Goal: Transaction & Acquisition: Purchase product/service

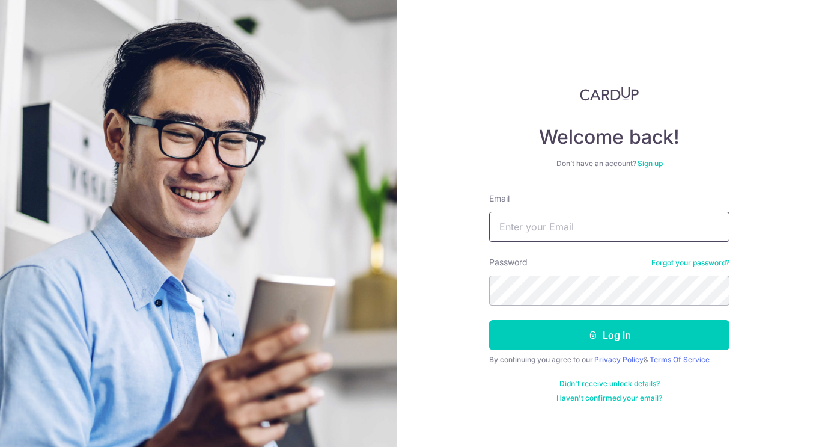
type input "shane@banyew.com"
drag, startPoint x: 0, startPoint y: 0, endPoint x: 543, endPoint y: 328, distance: 634.1
click at [543, 328] on button "Log in" at bounding box center [609, 335] width 240 height 30
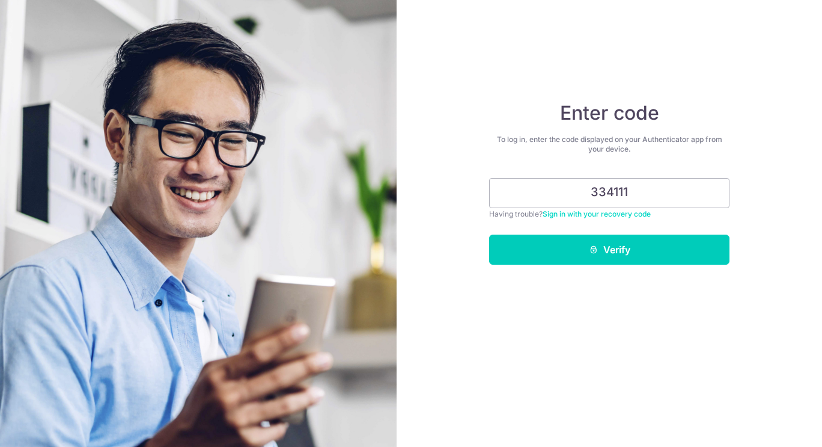
type input "334111"
click at [559, 249] on button "Verify" at bounding box center [609, 249] width 240 height 30
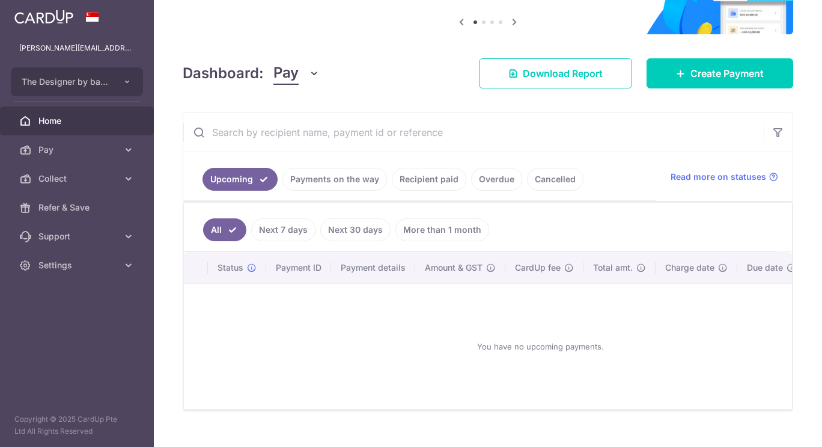
scroll to position [120, 0]
click at [318, 177] on link "Payments on the way" at bounding box center [334, 178] width 105 height 23
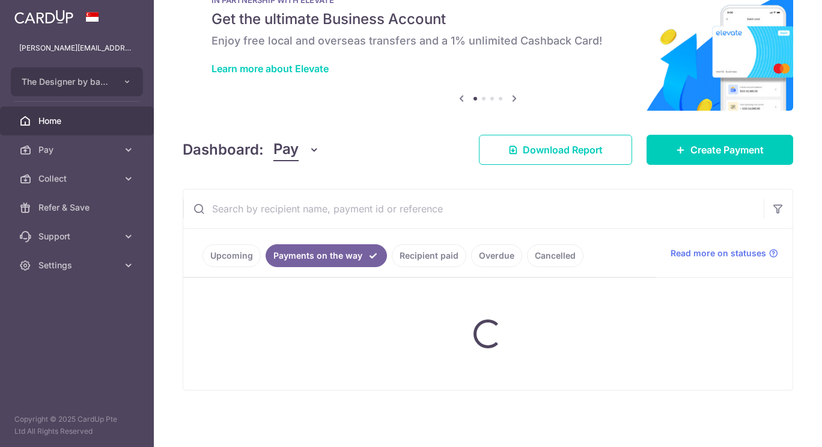
scroll to position [96, 0]
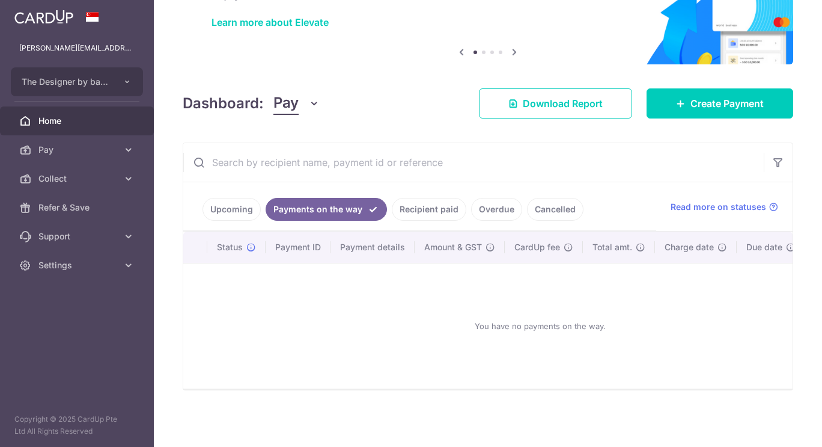
click at [409, 202] on link "Recipient paid" at bounding box center [429, 209] width 75 height 23
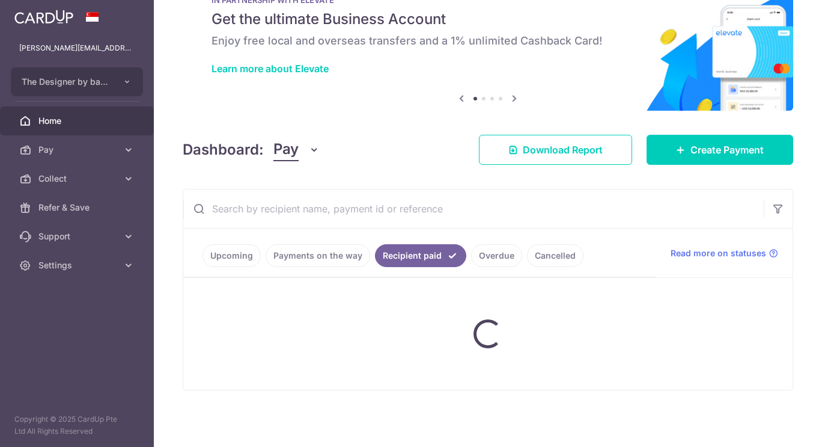
scroll to position [102, 0]
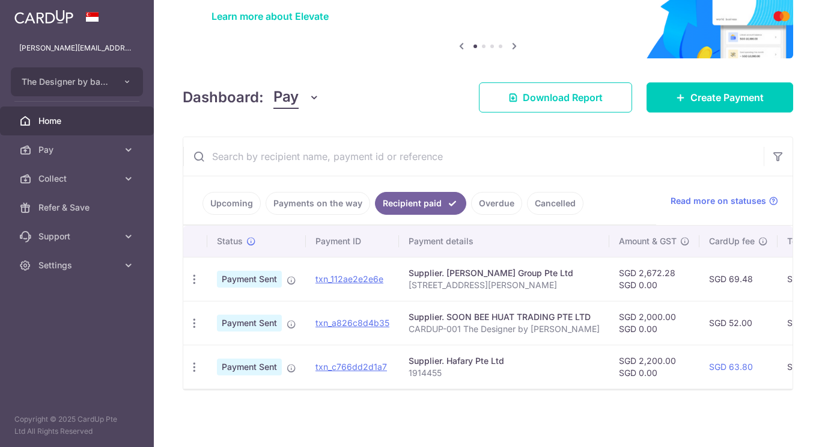
click at [487, 193] on link "Overdue" at bounding box center [496, 203] width 51 height 23
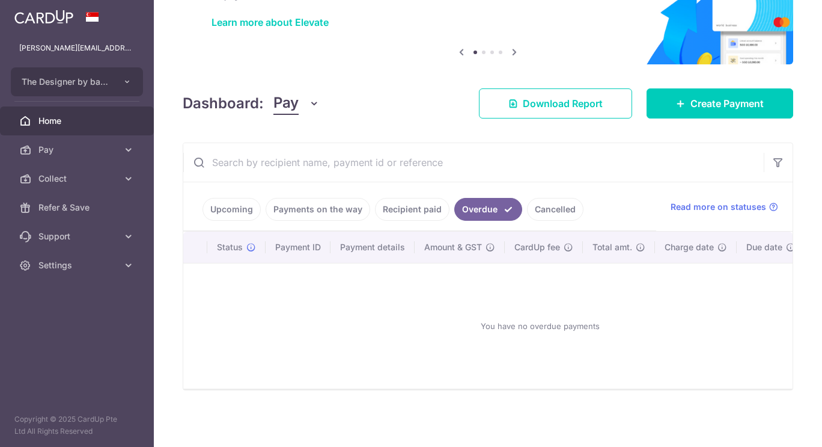
click at [553, 206] on link "Cancelled" at bounding box center [555, 209] width 56 height 23
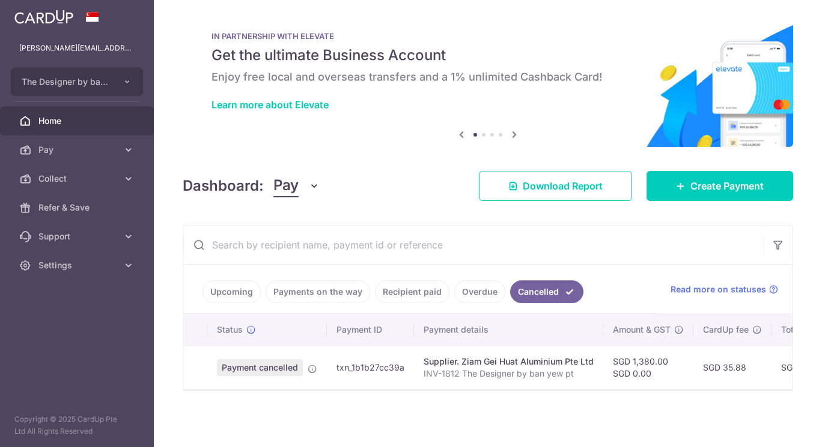
scroll to position [14, 0]
click at [126, 146] on icon at bounding box center [129, 150] width 12 height 12
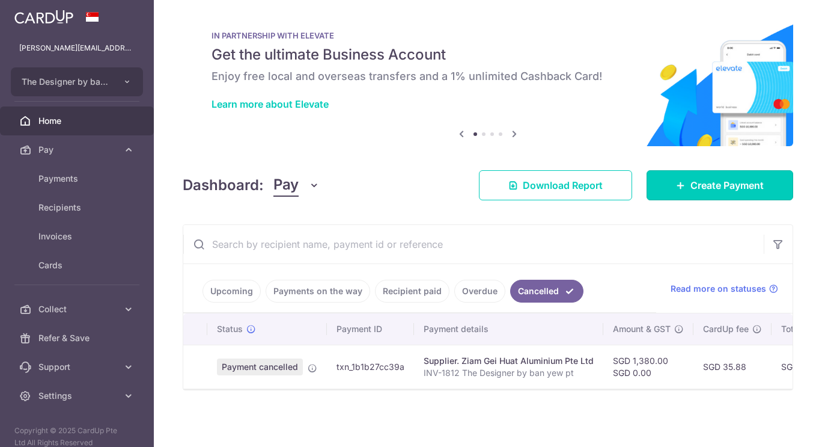
click at [713, 186] on span "Create Payment" at bounding box center [726, 185] width 73 height 14
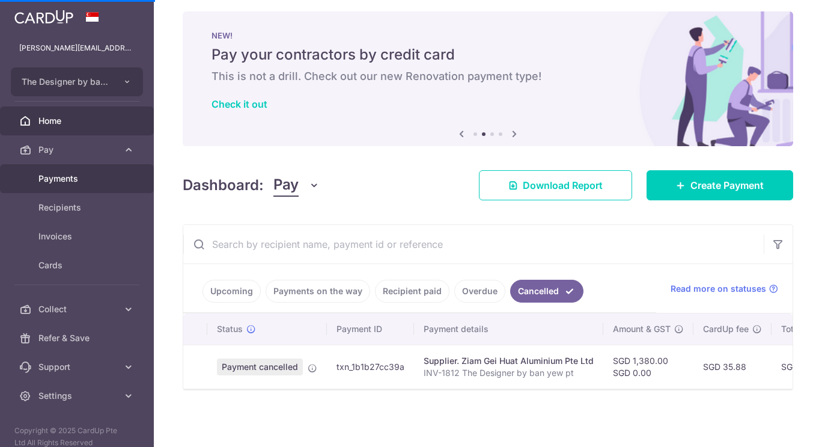
click at [69, 178] on span "Payments" at bounding box center [77, 178] width 79 height 12
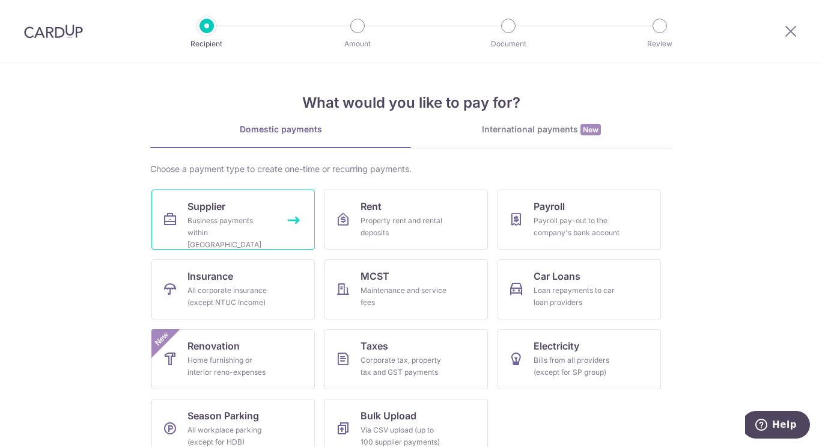
click at [267, 216] on div "Business payments within Singapore" at bounding box center [230, 233] width 87 height 36
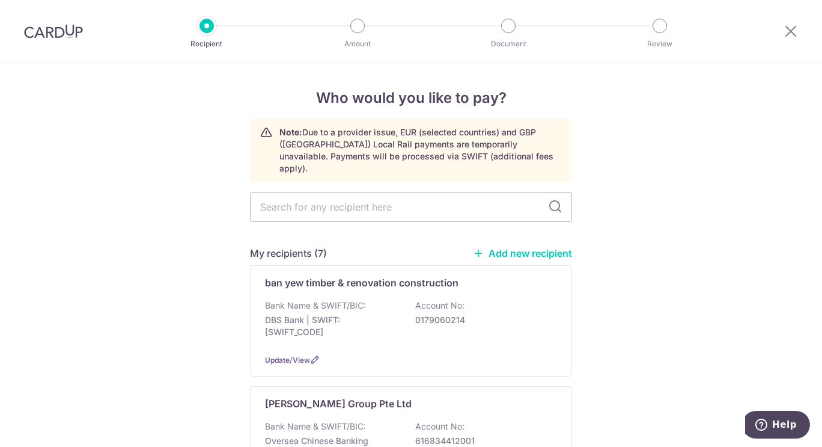
click at [376, 195] on input "text" at bounding box center [411, 207] width 322 height 30
type input "malford"
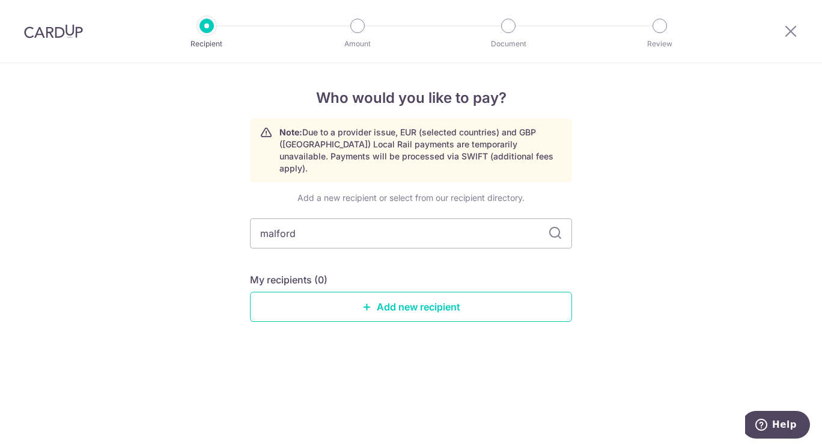
click at [421, 228] on input "malford" at bounding box center [411, 233] width 322 height 30
type input "M"
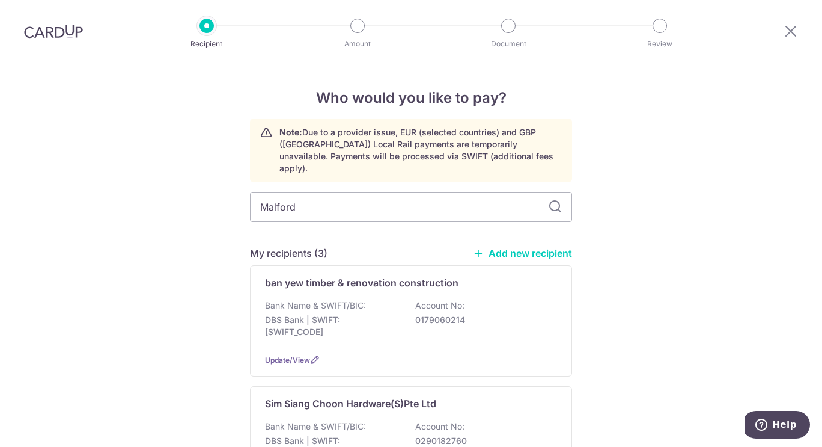
type input "Malford"
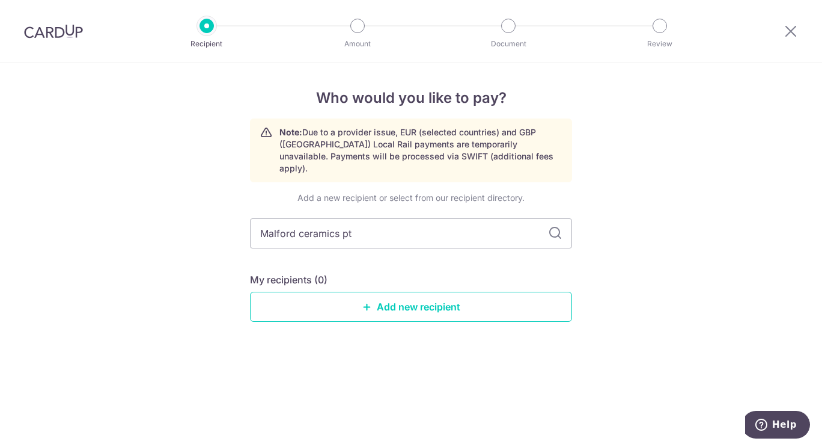
type input "Malford ceramics pte"
type input "Malford ceramics pte. ltd"
type input "Malford ceramics pte. ltd."
click at [419, 291] on link "Add new recipient" at bounding box center [411, 306] width 322 height 30
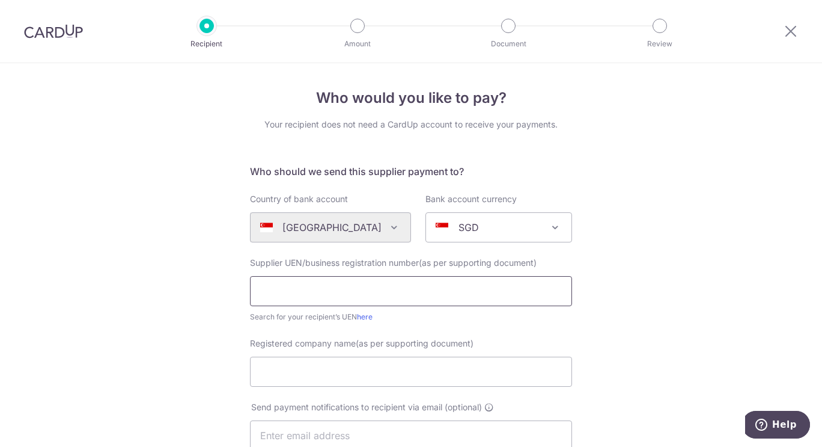
click at [454, 280] on input "text" at bounding box center [411, 291] width 322 height 30
type input "198804109E"
click at [367, 317] on link "here" at bounding box center [365, 316] width 16 height 9
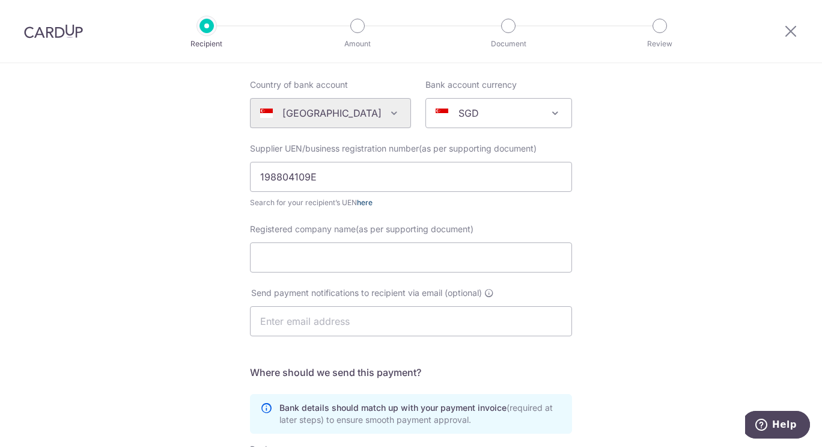
scroll to position [120, 0]
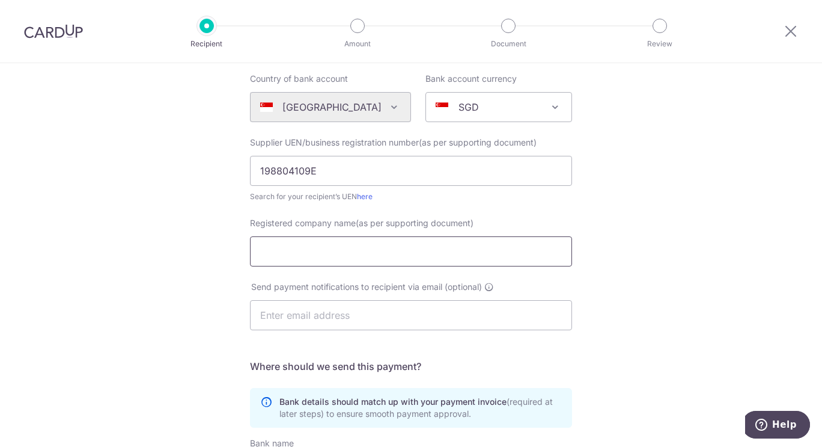
click at [439, 246] on input "Registered company name(as per supporting document)" at bounding box center [411, 251] width 322 height 30
type input "Malford ceramics pte. ltd."
click at [518, 311] on input "text" at bounding box center [411, 315] width 322 height 30
type input "m"
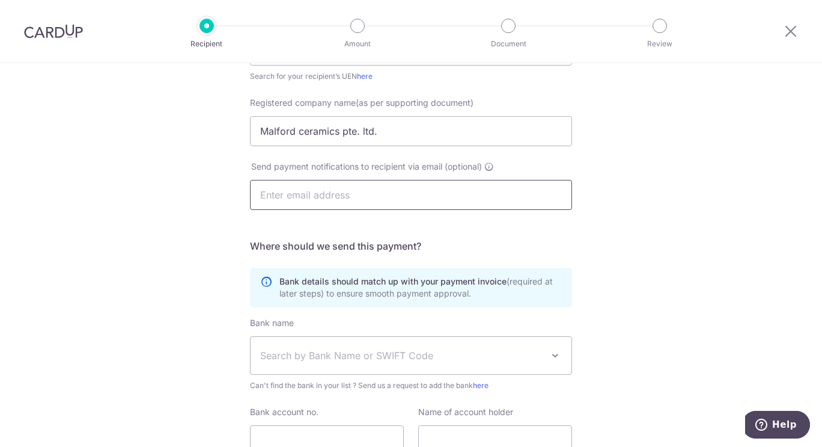
scroll to position [300, 0]
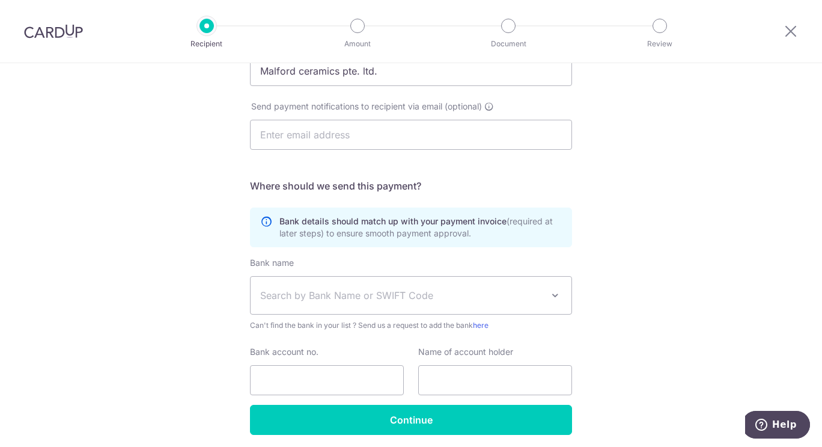
click at [534, 296] on span "Search by Bank Name or SWIFT Code" at bounding box center [401, 295] width 282 height 14
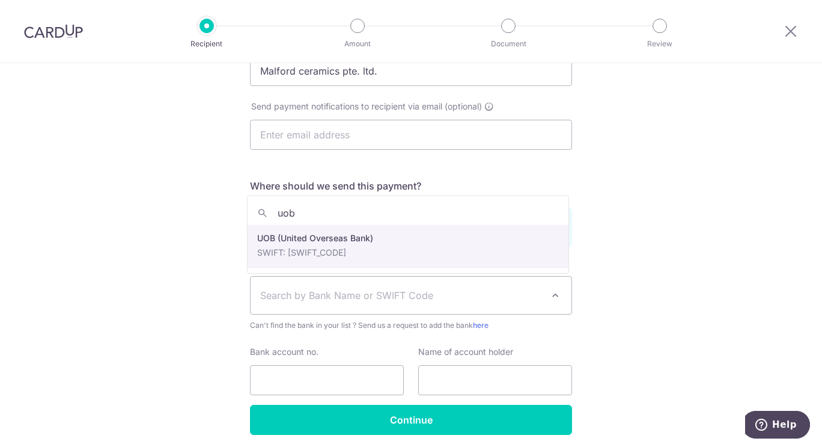
type input "uob"
select select "18"
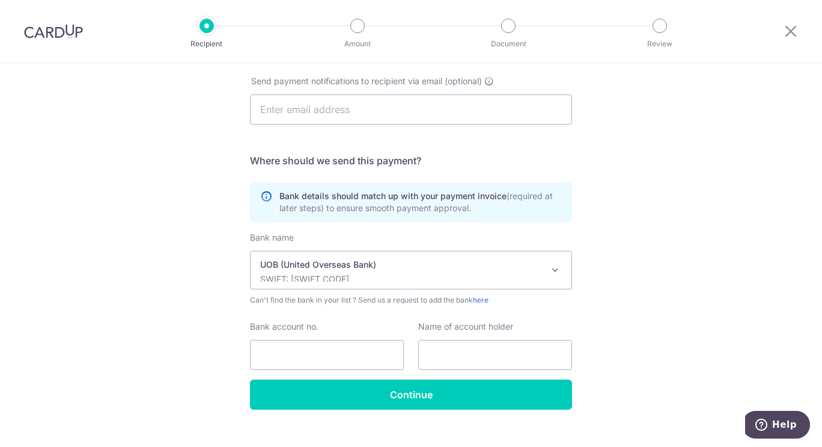
scroll to position [345, 0]
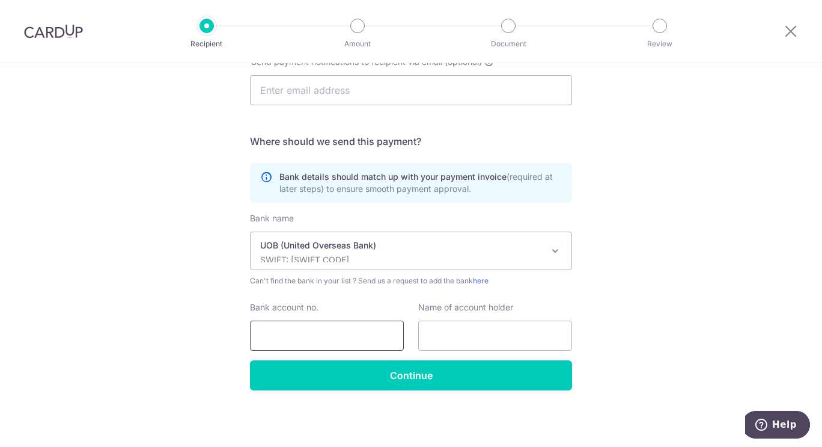
click at [322, 331] on input "Bank account no." at bounding box center [327, 335] width 154 height 30
type input "1383039180"
click at [474, 340] on input "text" at bounding box center [495, 335] width 154 height 30
type input "U"
type input "malford ceremics pte.ltd."
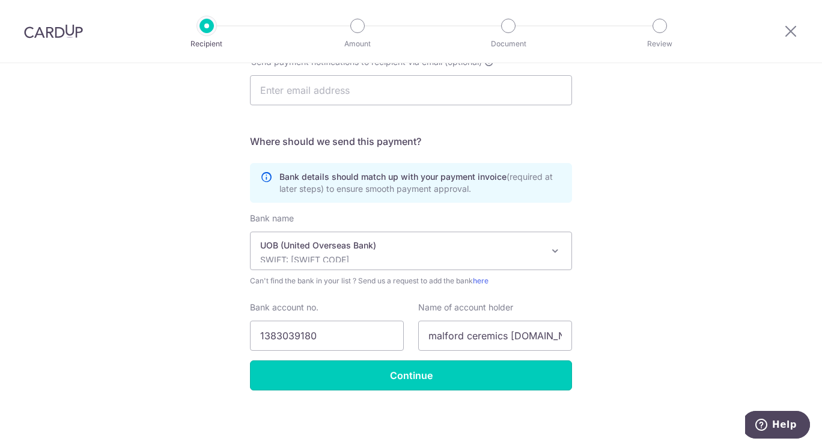
click at [495, 372] on input "Continue" at bounding box center [411, 375] width 322 height 30
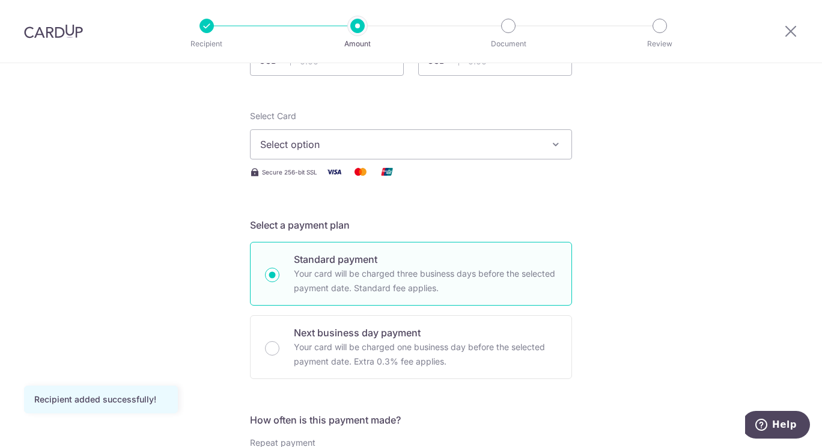
scroll to position [60, 0]
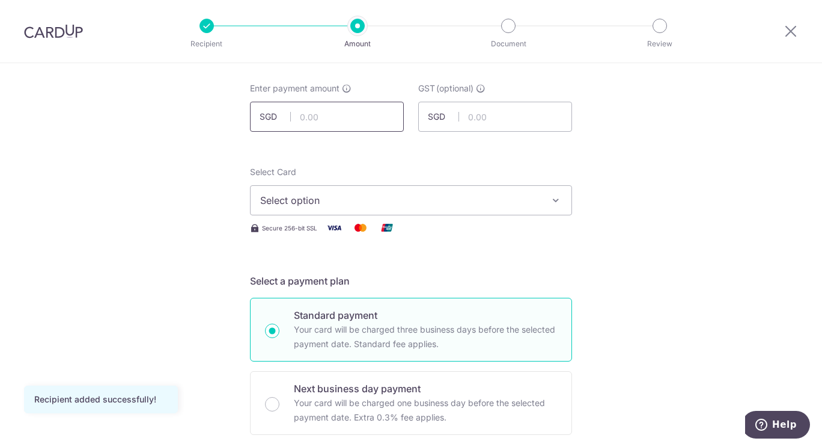
click at [340, 120] on input "text" at bounding box center [327, 117] width 154 height 30
type input "4,306.02"
click at [543, 212] on button "Select option" at bounding box center [411, 200] width 322 height 30
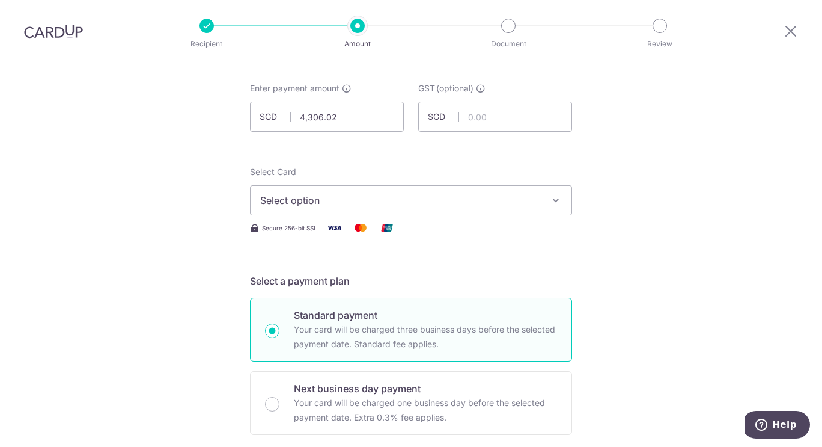
click at [550, 203] on icon "button" at bounding box center [556, 200] width 12 height 12
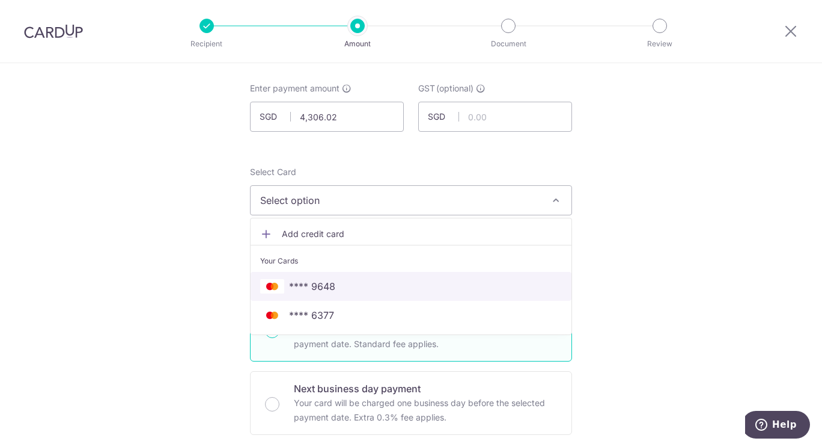
click at [520, 288] on span "**** 9648" at bounding box center [411, 286] width 302 height 14
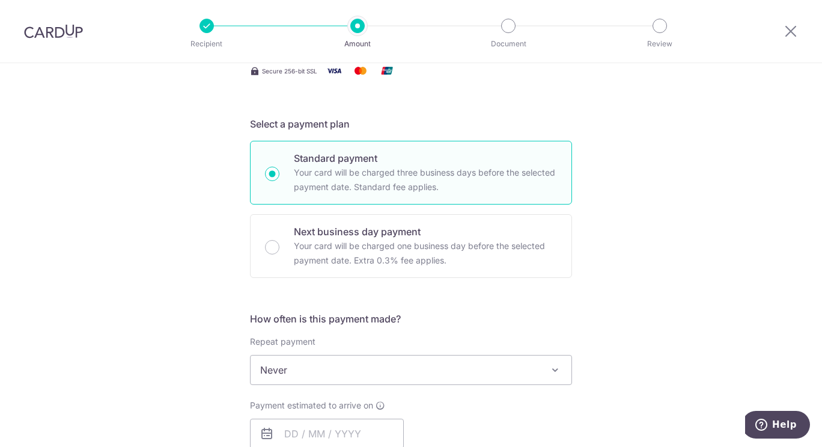
scroll to position [300, 0]
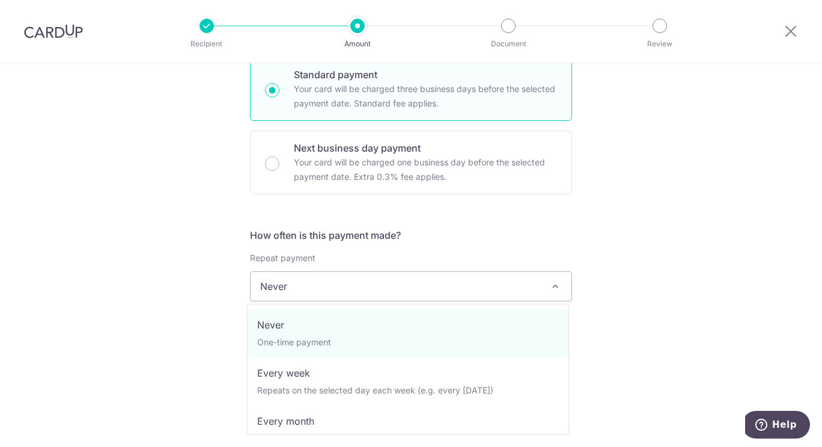
click at [555, 282] on span at bounding box center [555, 286] width 14 height 14
click at [635, 267] on div "Tell us more about your payment Enter payment amount SGD 4,306.02 4306.02 GST (…" at bounding box center [411, 347] width 822 height 1168
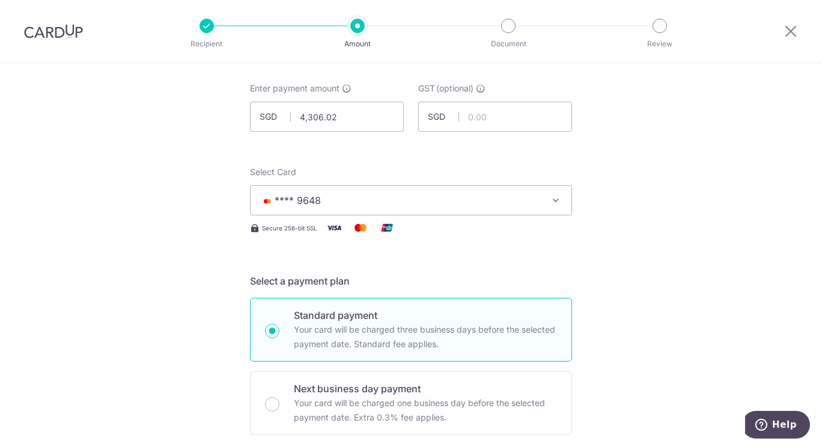
scroll to position [0, 0]
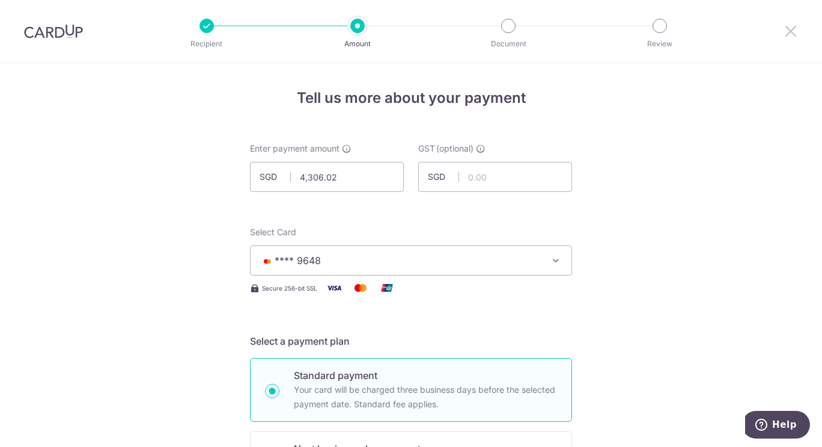
drag, startPoint x: 791, startPoint y: 34, endPoint x: 456, endPoint y: 61, distance: 336.4
click at [791, 34] on icon at bounding box center [791, 30] width 14 height 15
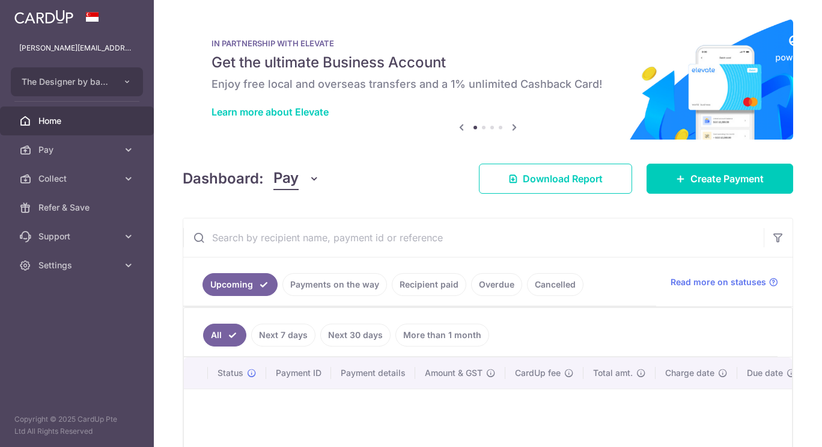
scroll to position [60, 0]
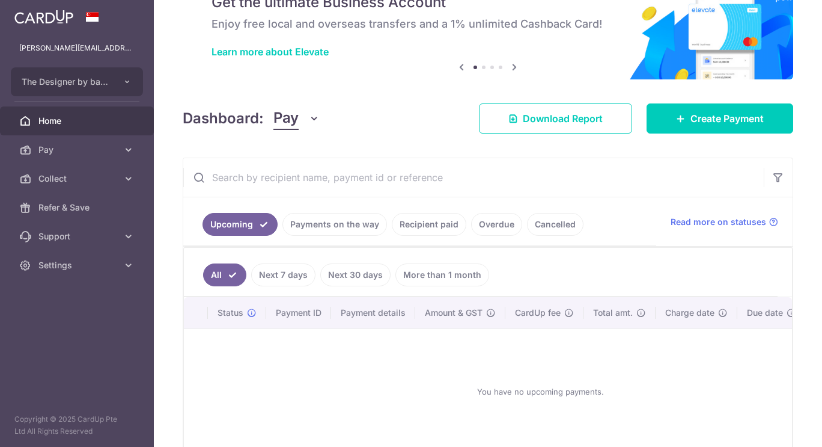
click at [117, 178] on span "Collect" at bounding box center [77, 178] width 79 height 12
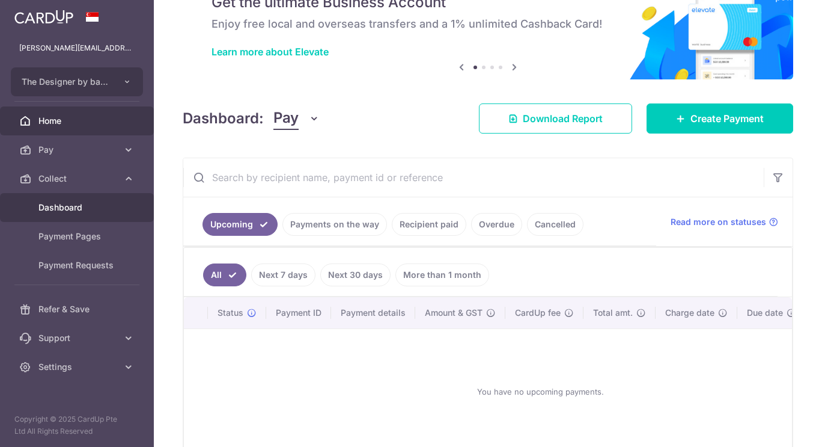
click at [89, 206] on span "Dashboard" at bounding box center [77, 207] width 79 height 12
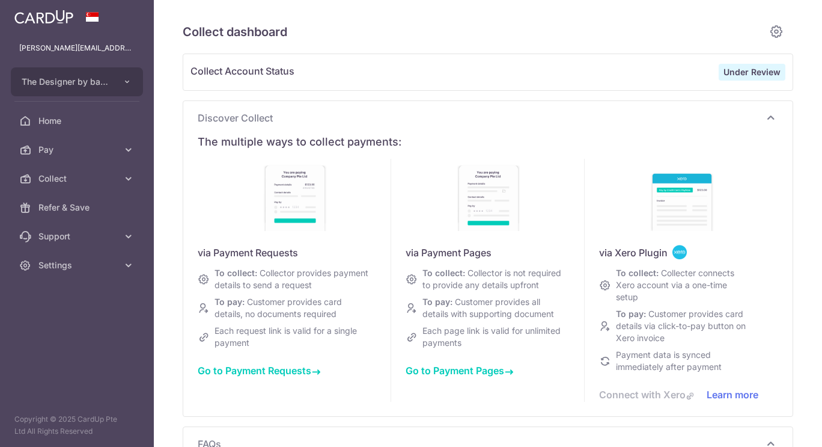
click at [129, 157] on link "Pay" at bounding box center [77, 149] width 154 height 29
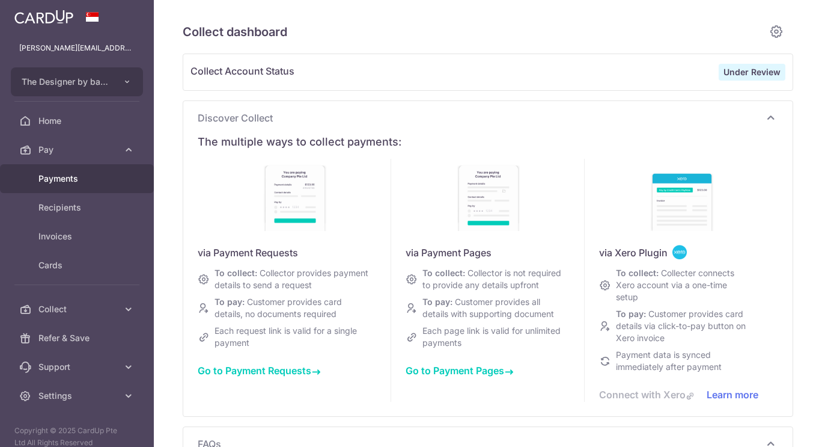
click at [94, 183] on span "Payments" at bounding box center [77, 178] width 79 height 12
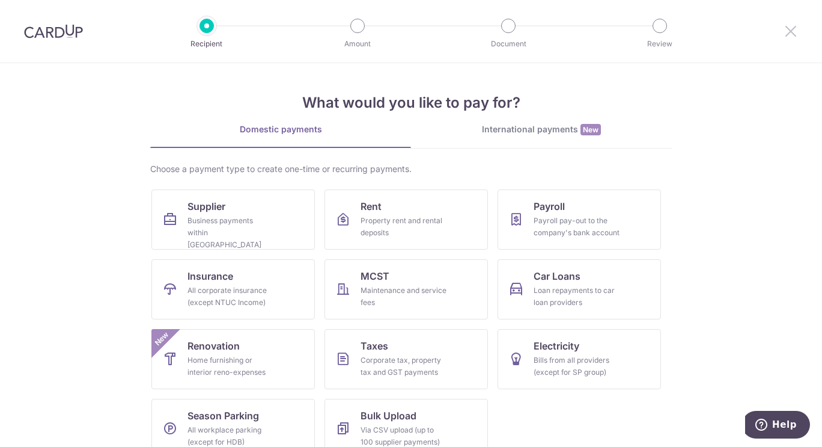
click at [790, 31] on icon at bounding box center [791, 30] width 14 height 15
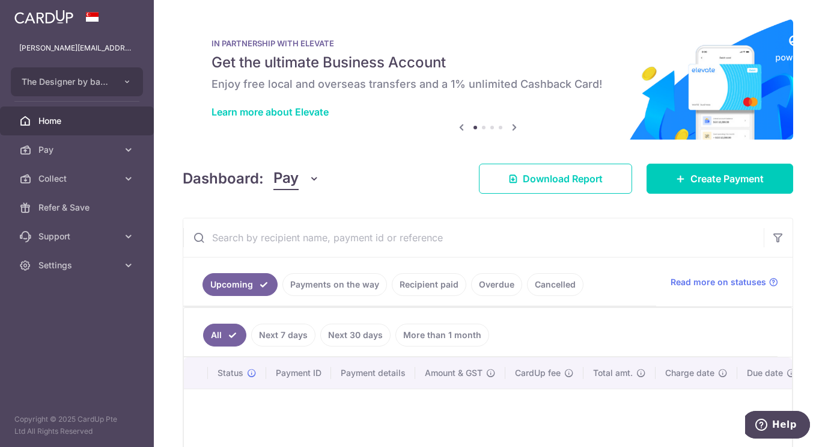
click at [125, 152] on icon at bounding box center [129, 150] width 12 height 12
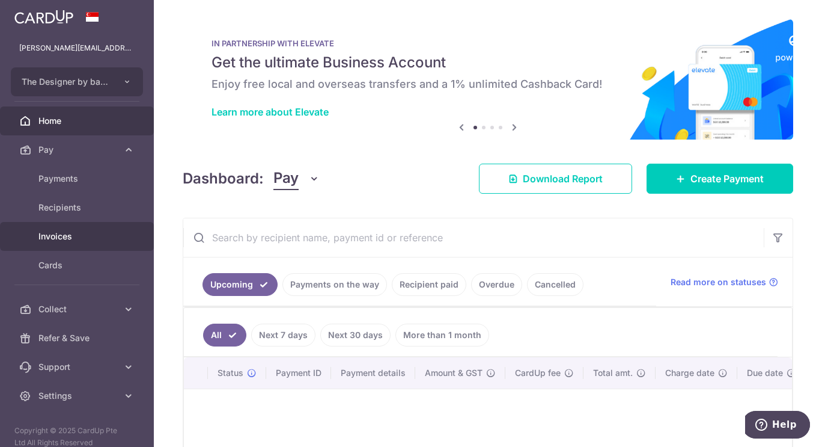
click at [85, 237] on span "Invoices" at bounding box center [77, 236] width 79 height 12
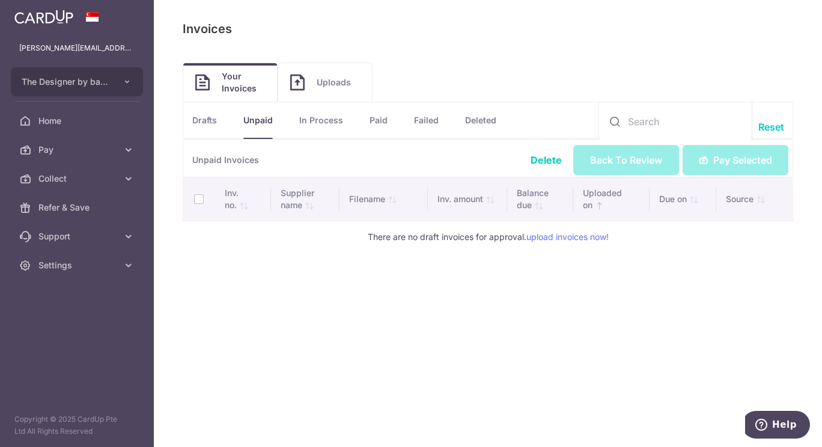
click at [311, 117] on link "In Process" at bounding box center [321, 120] width 44 height 36
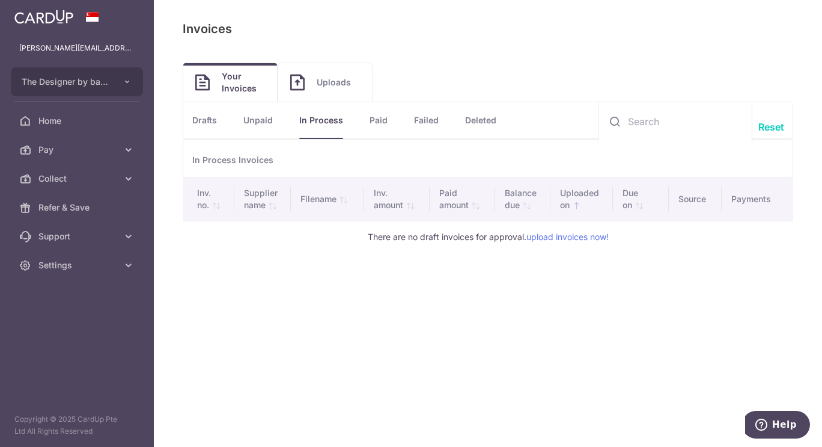
click at [430, 123] on link "Failed" at bounding box center [426, 120] width 25 height 36
click at [388, 123] on link "Paid" at bounding box center [379, 120] width 18 height 36
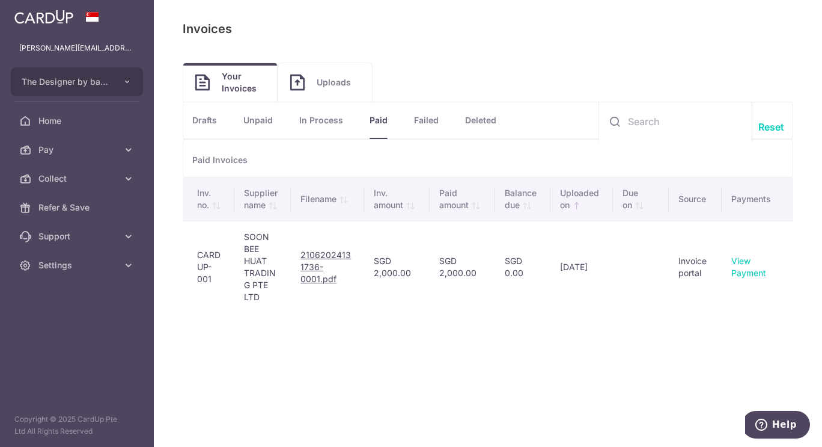
click at [305, 124] on link "In Process" at bounding box center [321, 120] width 44 height 36
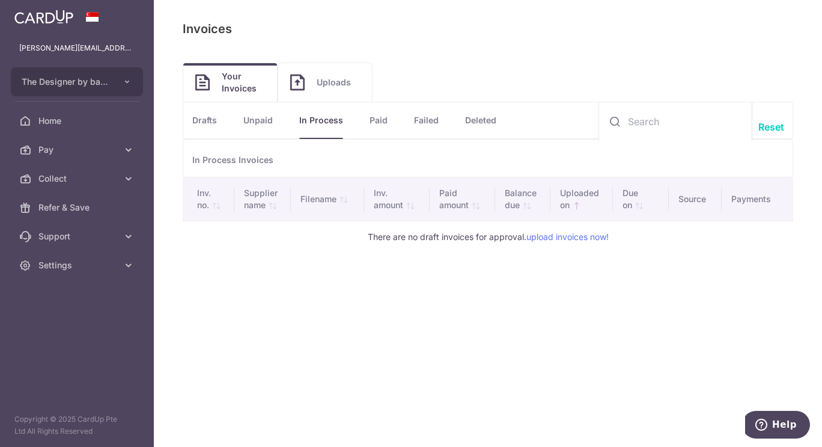
click at [235, 124] on li "Unpaid" at bounding box center [245, 120] width 56 height 36
click at [258, 124] on link "Unpaid" at bounding box center [257, 120] width 29 height 36
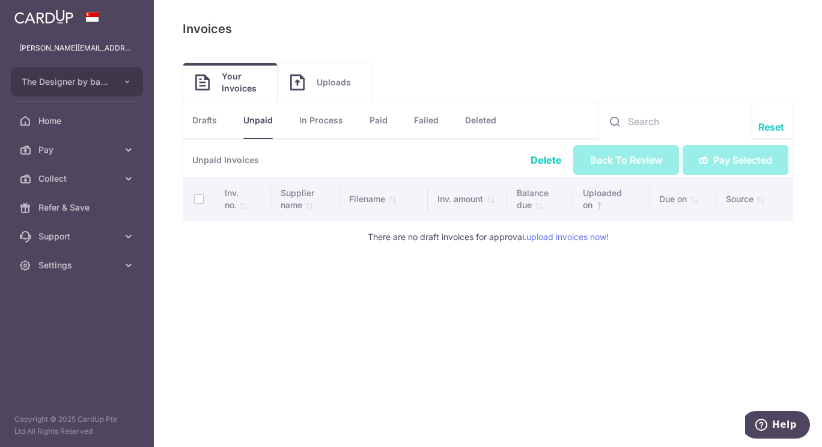
click at [210, 121] on link "Drafts" at bounding box center [204, 120] width 25 height 36
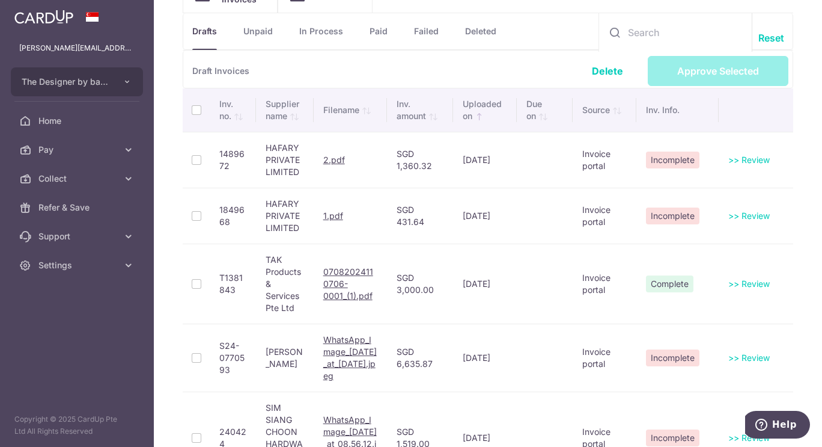
scroll to position [120, 0]
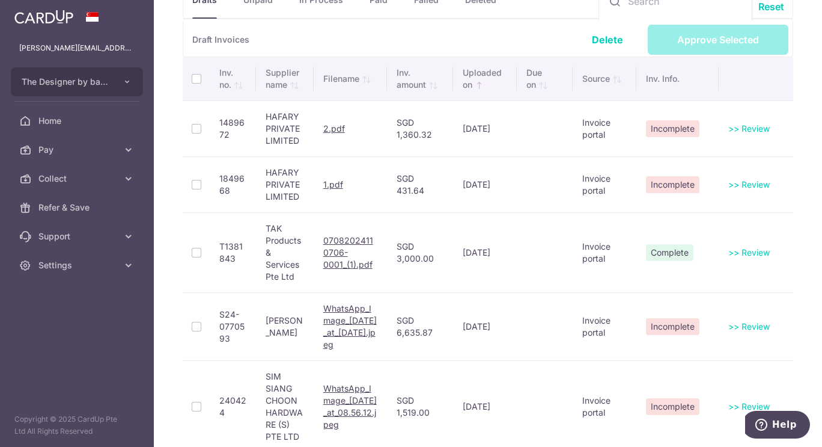
click at [197, 81] on th at bounding box center [196, 78] width 27 height 43
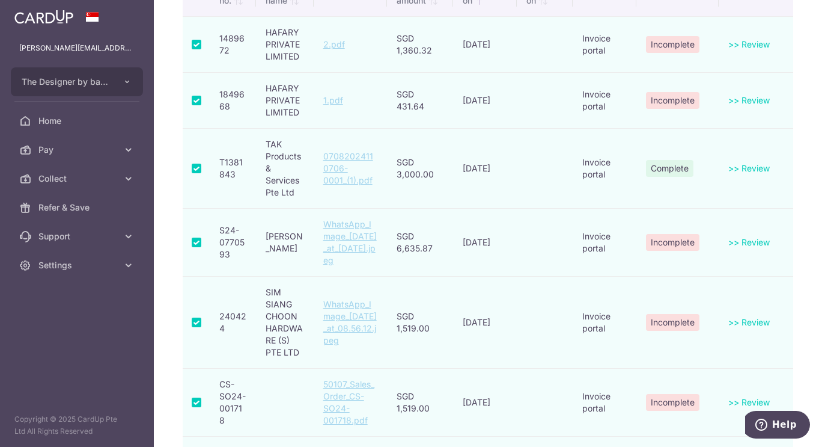
scroll to position [180, 0]
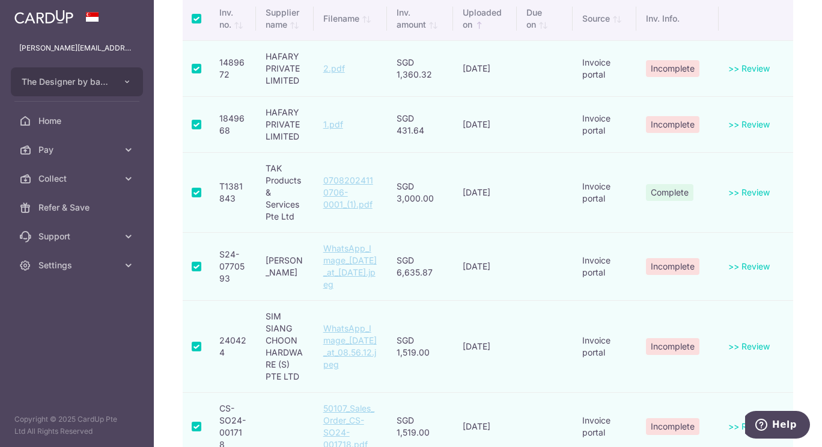
click at [198, 195] on td at bounding box center [196, 192] width 27 height 80
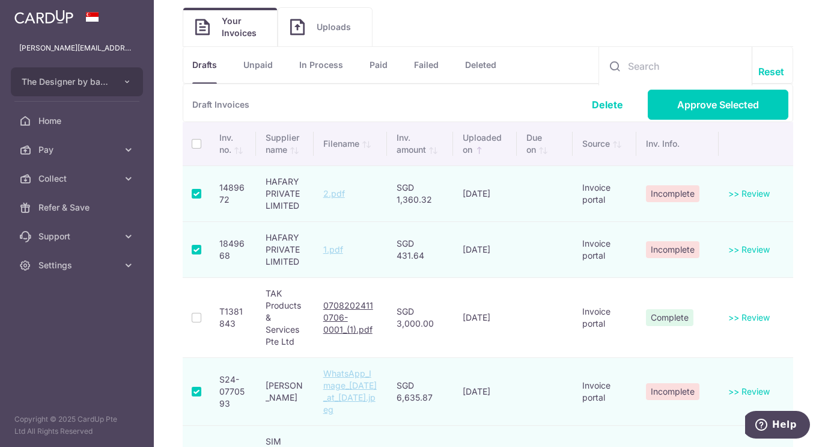
scroll to position [41, 0]
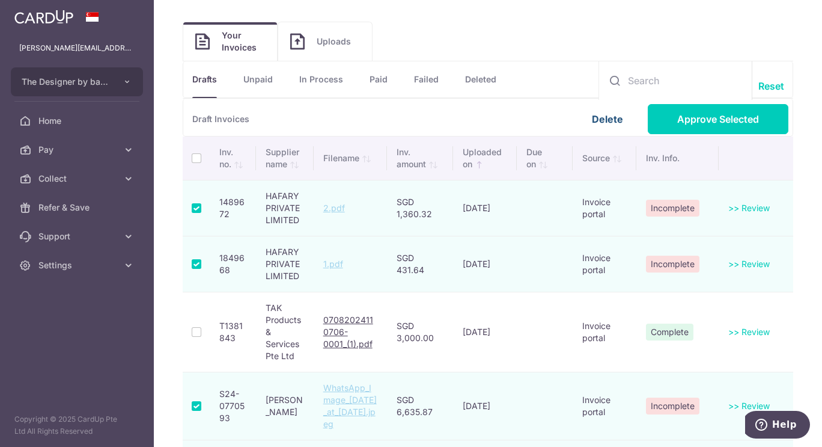
click at [603, 123] on link "Delete" at bounding box center [607, 119] width 31 height 12
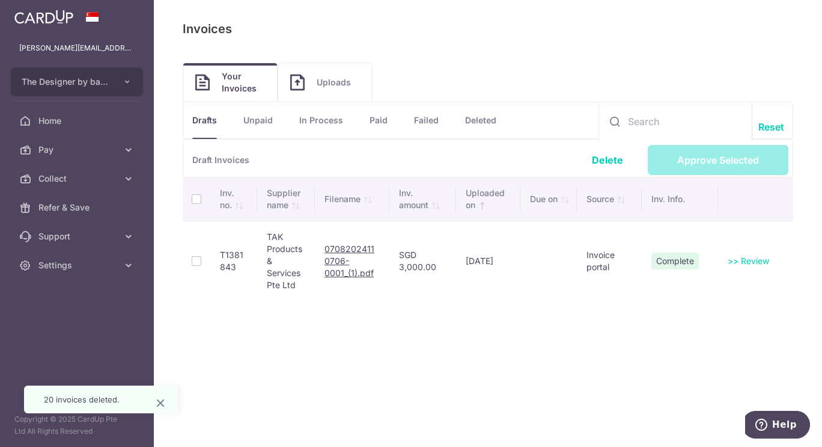
click at [496, 355] on div "Payables: Invoices Invoices Upload Invoices Your Invoices Uploads Drafts Drafts…" at bounding box center [488, 223] width 668 height 447
click at [468, 315] on div "Payables: Invoices Invoices Upload Invoices Your Invoices Uploads Drafts Drafts…" at bounding box center [488, 223] width 668 height 447
click at [317, 88] on span "Uploads" at bounding box center [338, 82] width 43 height 12
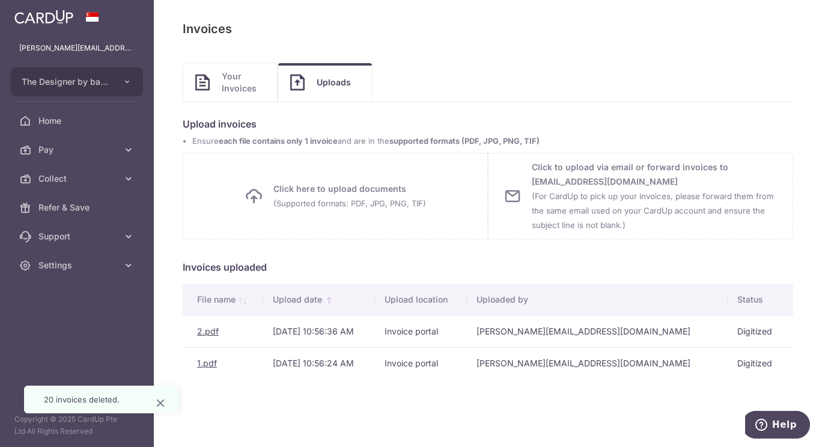
click at [201, 332] on link "2.pdf" at bounding box center [208, 331] width 22 height 10
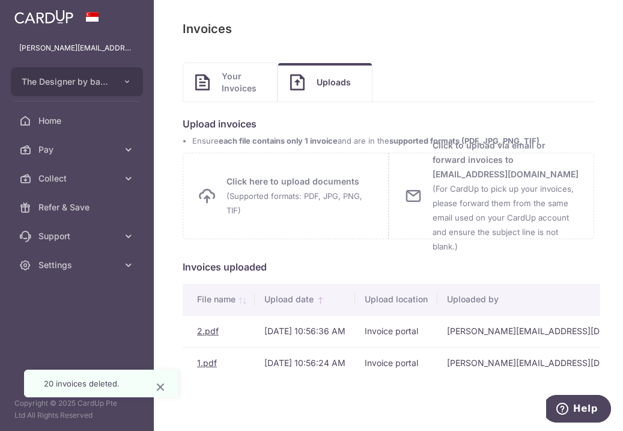
click at [332, 79] on span "Uploads" at bounding box center [338, 82] width 43 height 12
click at [334, 90] on link "Uploads" at bounding box center [325, 82] width 94 height 38
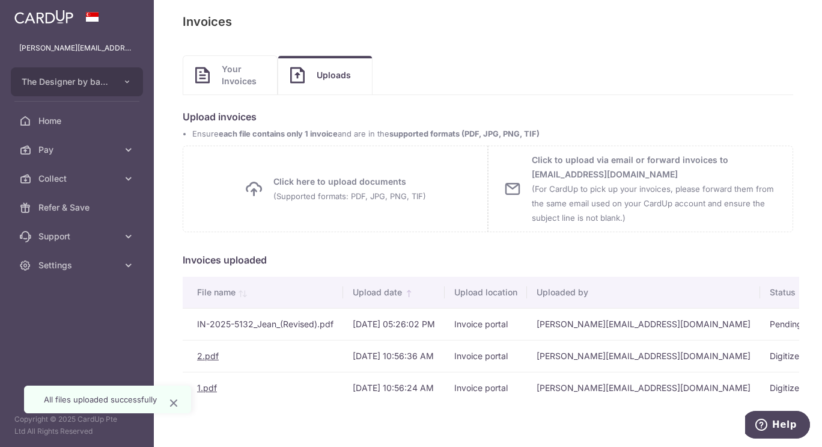
scroll to position [20, 0]
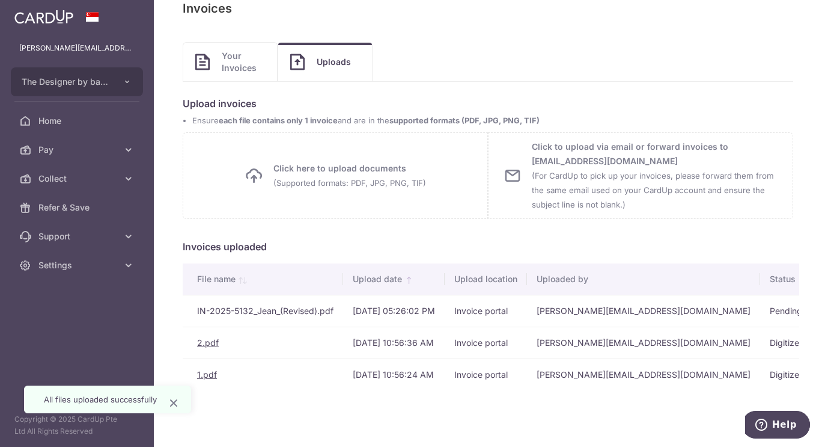
click at [232, 64] on span "Your Invoices" at bounding box center [243, 62] width 43 height 24
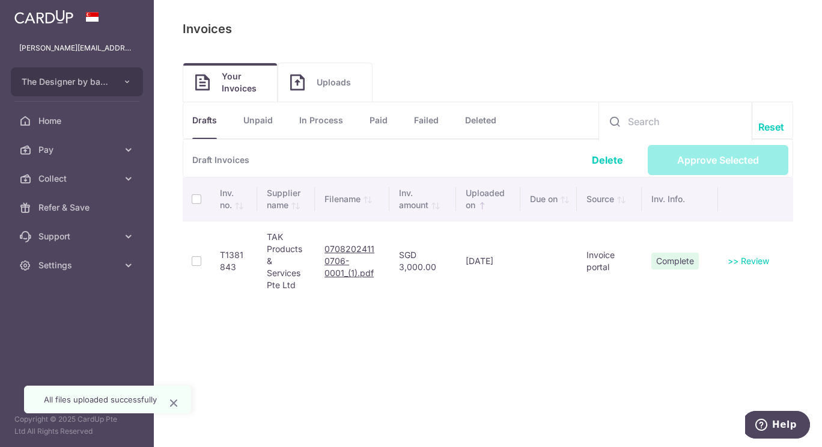
scroll to position [0, 0]
click at [194, 263] on td at bounding box center [197, 261] width 28 height 80
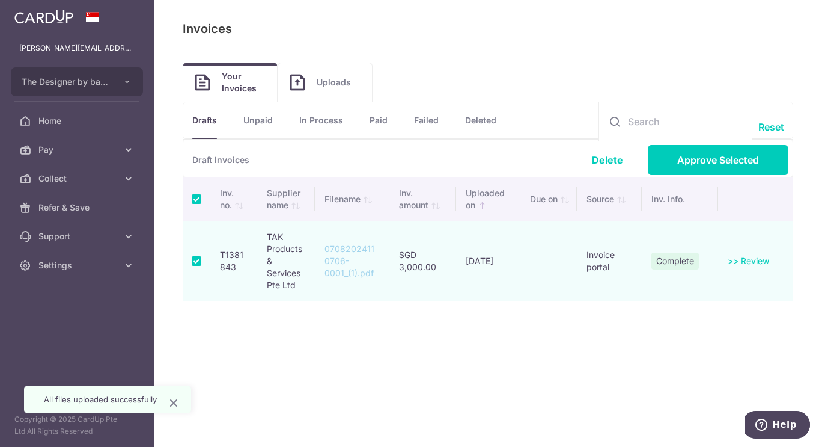
click at [346, 88] on span "Uploads" at bounding box center [338, 82] width 43 height 12
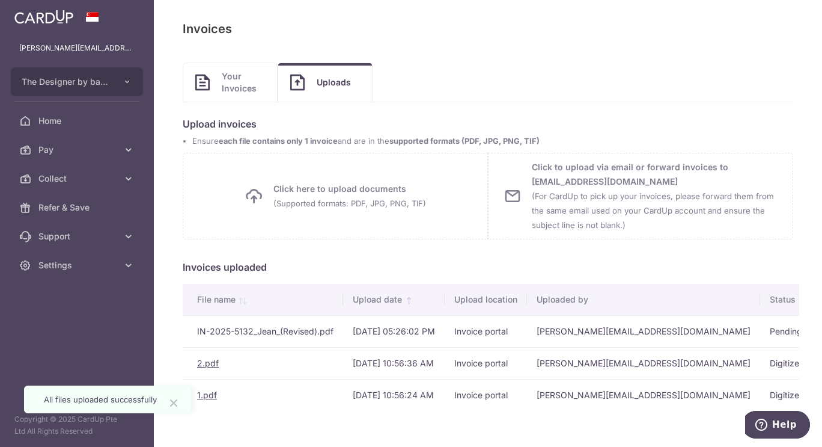
click at [169, 405] on icon "Close" at bounding box center [173, 402] width 14 height 15
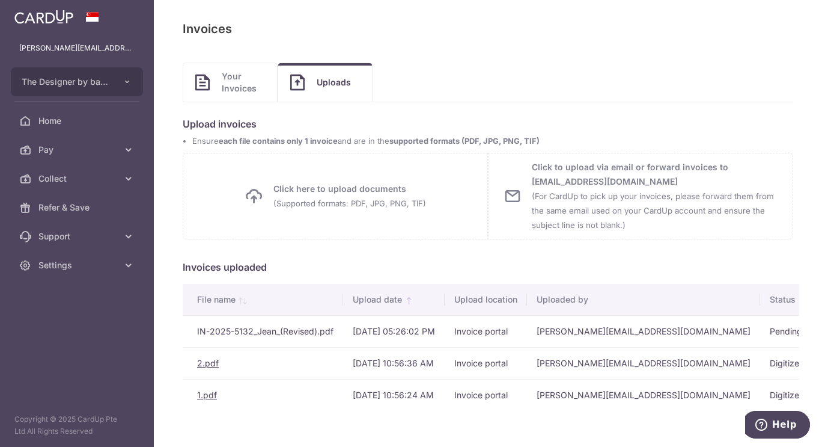
scroll to position [20, 0]
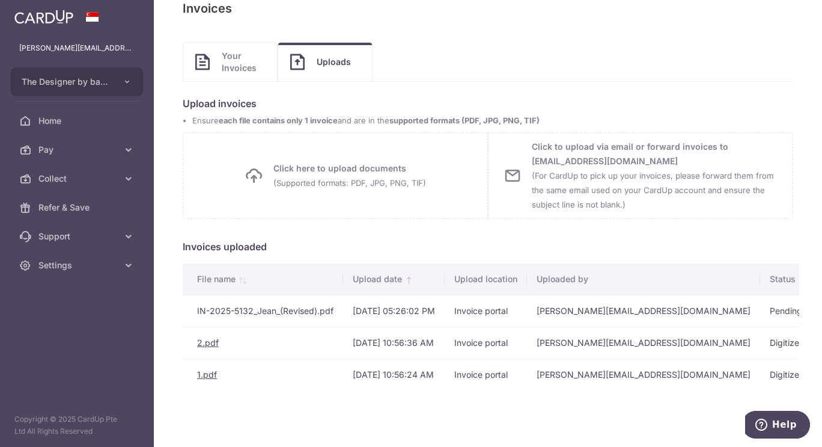
click at [114, 238] on span "Support" at bounding box center [77, 236] width 79 height 12
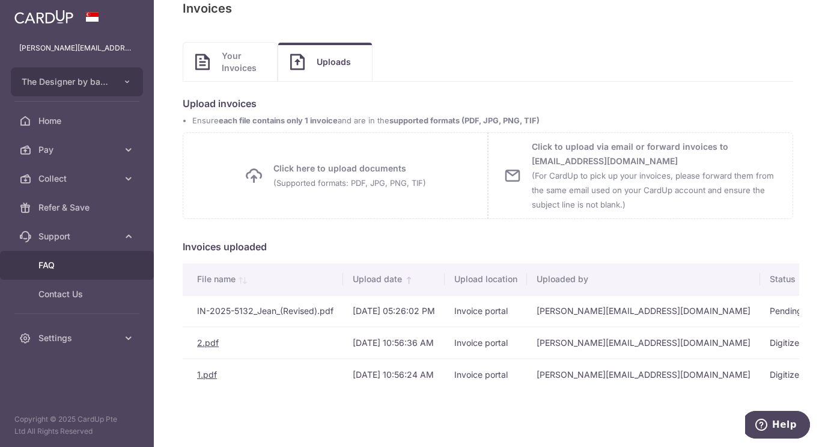
click at [67, 267] on span "FAQ" at bounding box center [77, 265] width 79 height 12
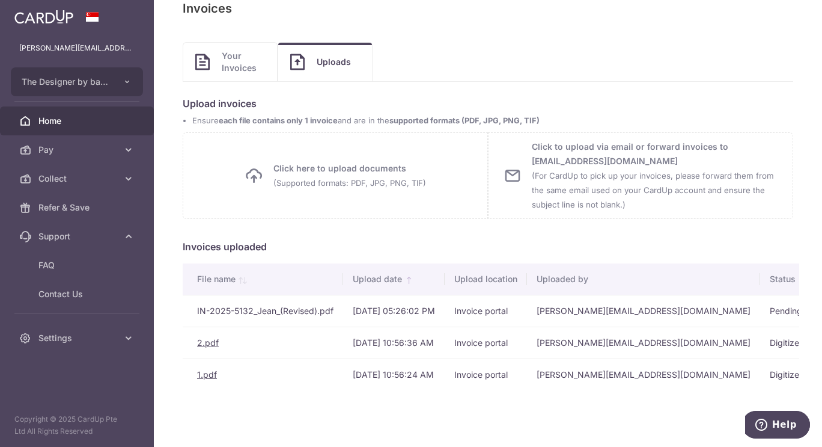
click at [71, 121] on span "Home" at bounding box center [77, 121] width 79 height 12
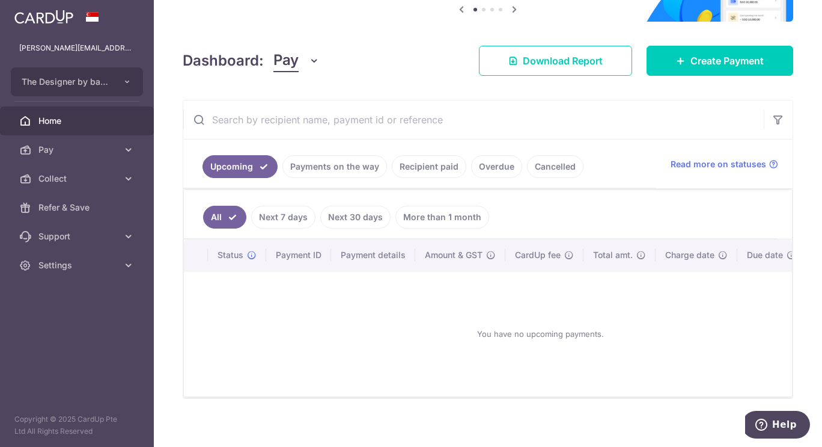
click at [345, 171] on link "Payments on the way" at bounding box center [334, 166] width 105 height 23
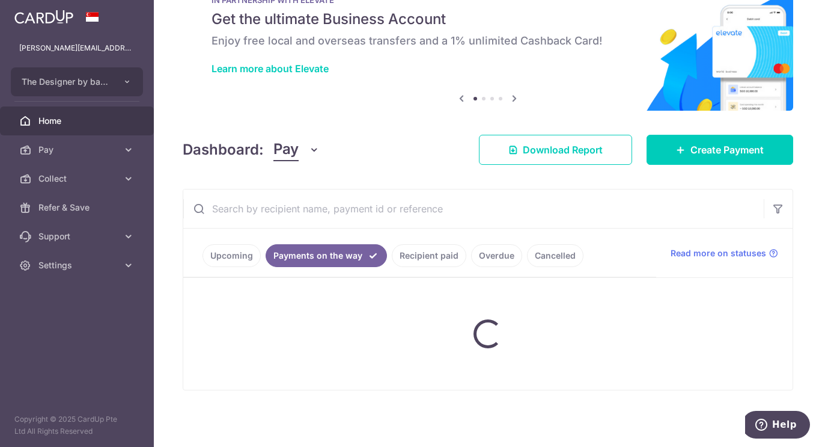
scroll to position [96, 0]
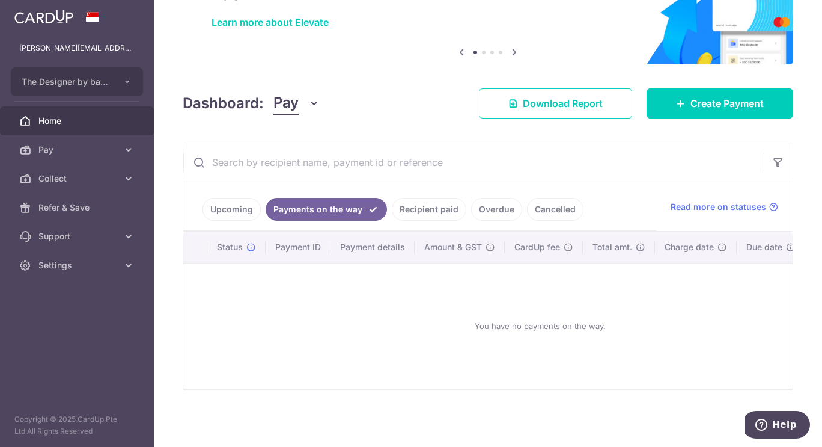
click at [444, 206] on link "Recipient paid" at bounding box center [429, 209] width 75 height 23
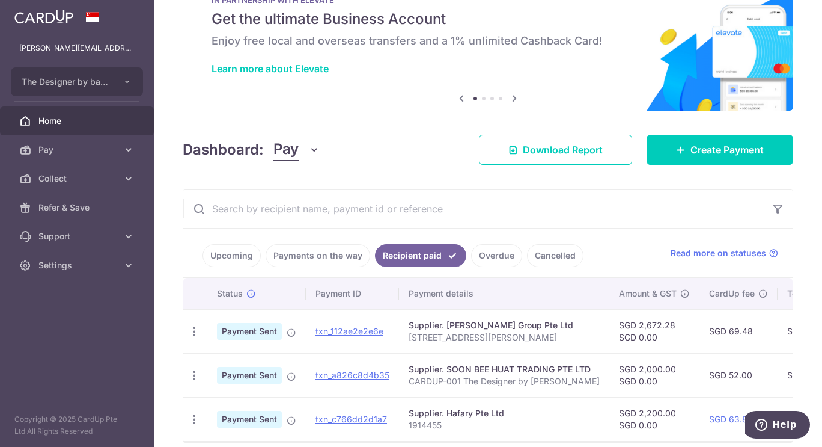
scroll to position [102, 0]
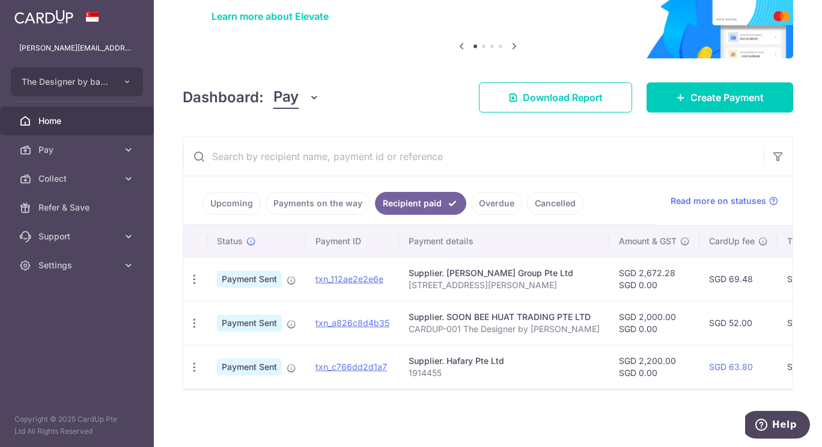
click at [496, 195] on link "Overdue" at bounding box center [496, 203] width 51 height 23
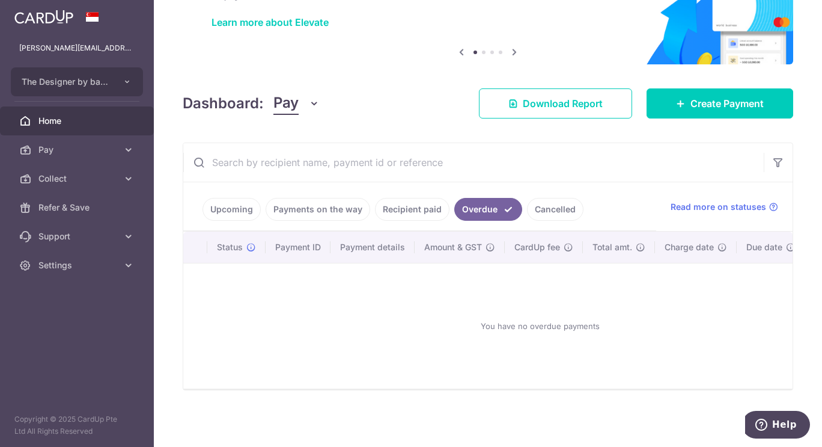
click at [425, 207] on link "Recipient paid" at bounding box center [412, 209] width 75 height 23
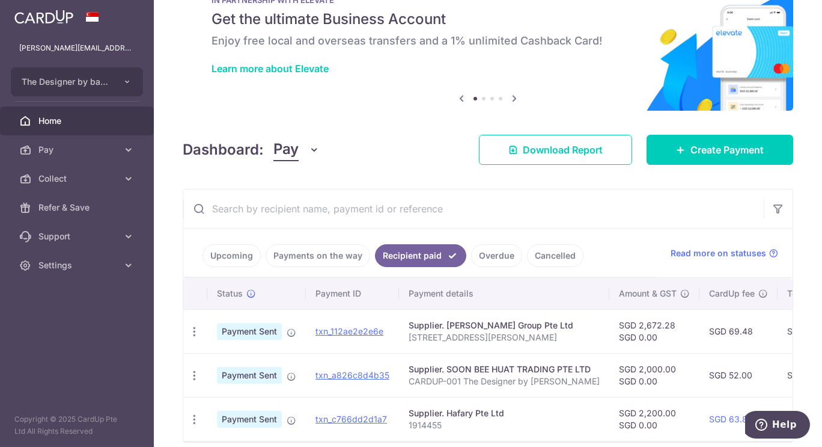
scroll to position [102, 0]
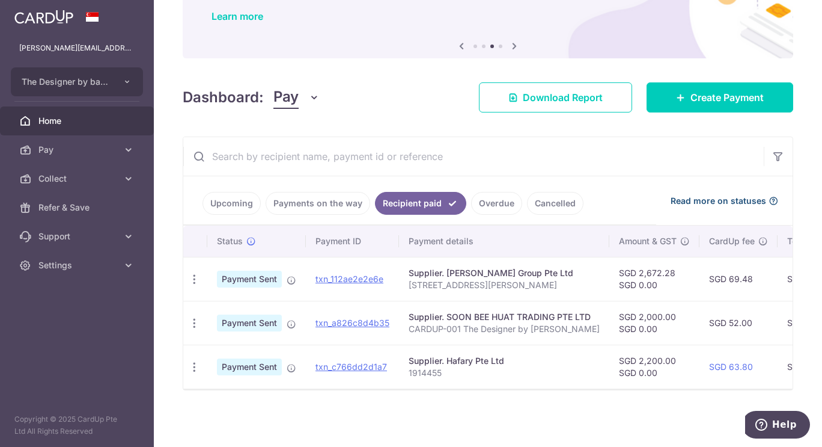
click at [713, 196] on span "Read more on statuses" at bounding box center [719, 201] width 96 height 12
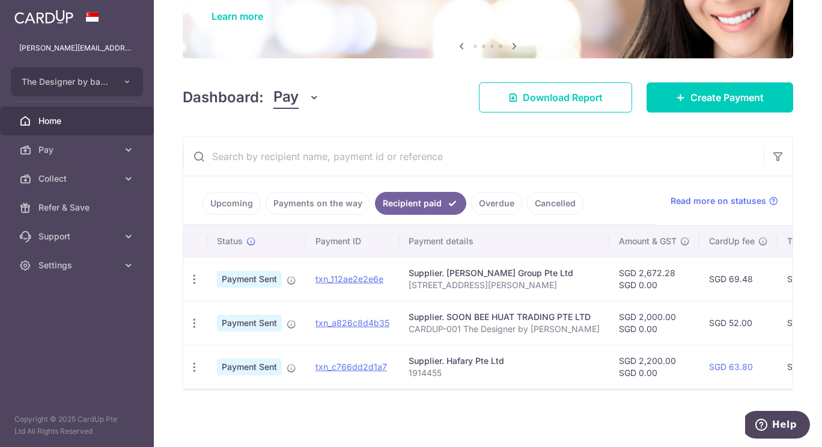
click at [245, 199] on link "Upcoming" at bounding box center [232, 203] width 58 height 23
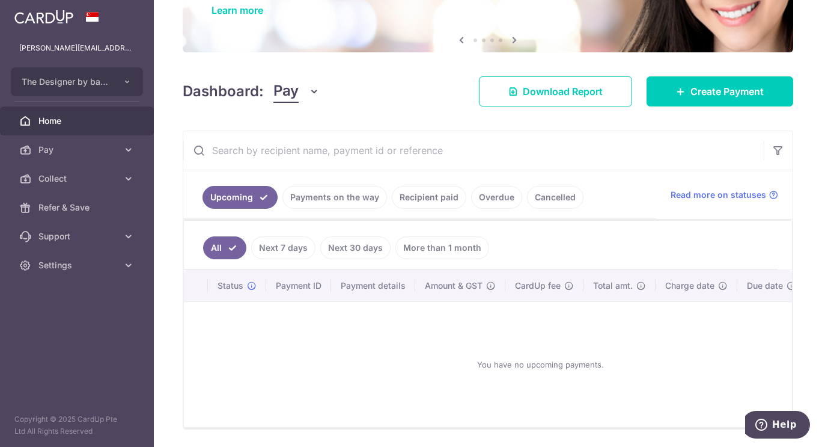
click at [291, 246] on link "Next 7 days" at bounding box center [283, 247] width 64 height 23
click at [131, 148] on icon at bounding box center [129, 150] width 12 height 12
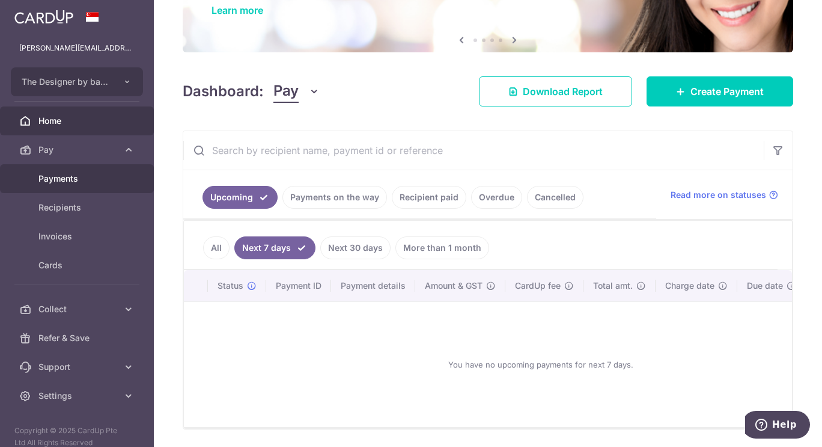
click at [82, 179] on span "Payments" at bounding box center [77, 178] width 79 height 12
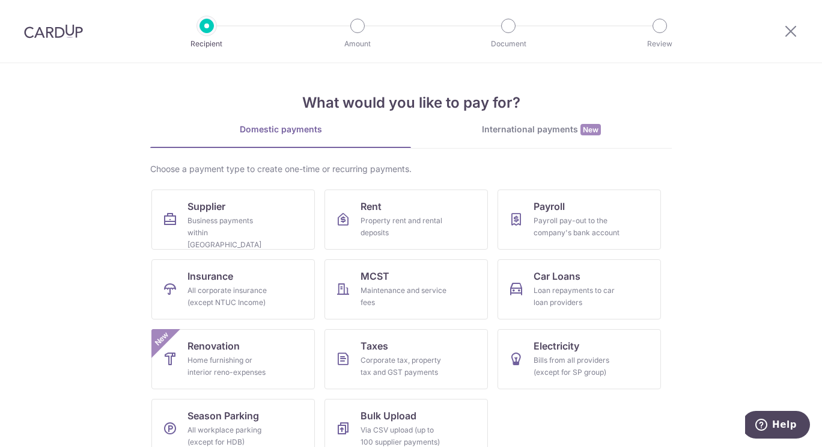
click at [61, 40] on div at bounding box center [53, 31] width 107 height 62
click at [64, 33] on img at bounding box center [53, 31] width 59 height 14
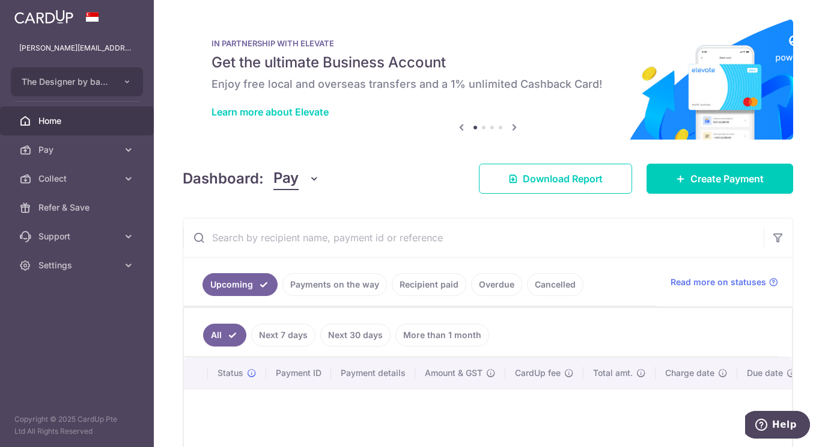
click at [131, 155] on icon at bounding box center [129, 150] width 12 height 12
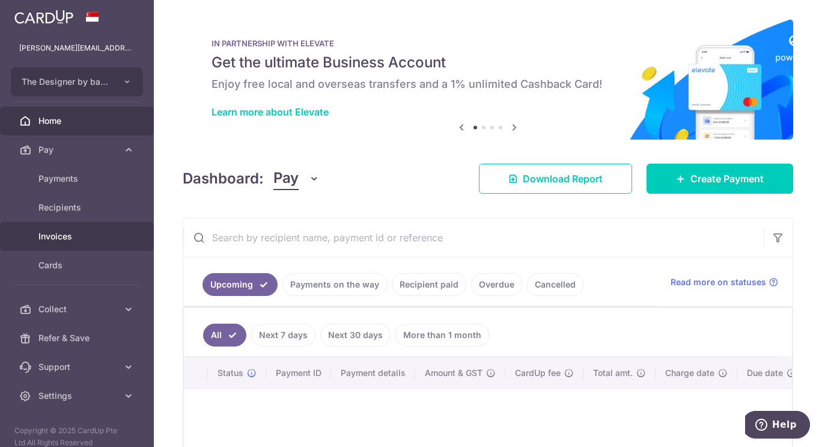
click at [103, 229] on link "Invoices" at bounding box center [77, 236] width 154 height 29
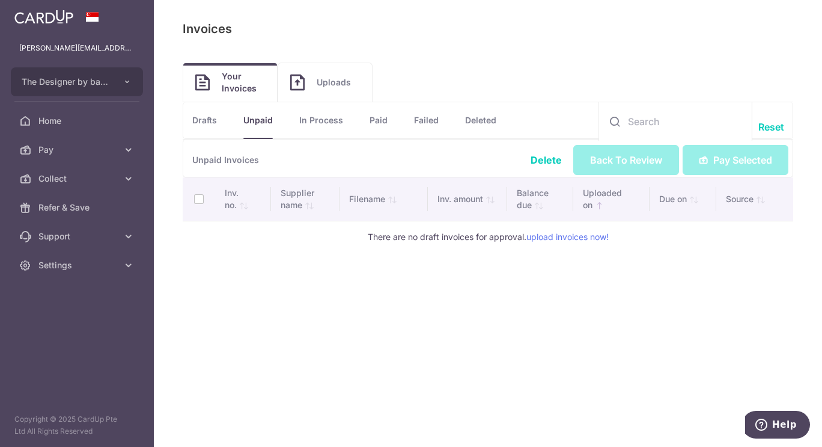
click at [324, 118] on link "In Process" at bounding box center [321, 120] width 44 height 36
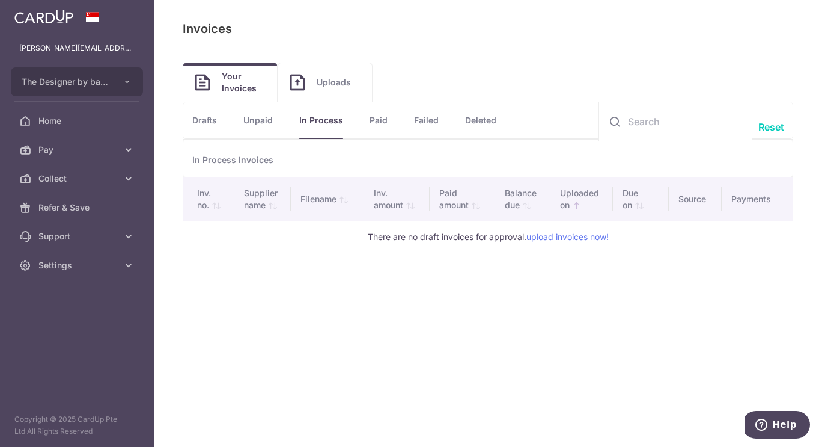
click at [213, 124] on link "Drafts" at bounding box center [204, 120] width 25 height 36
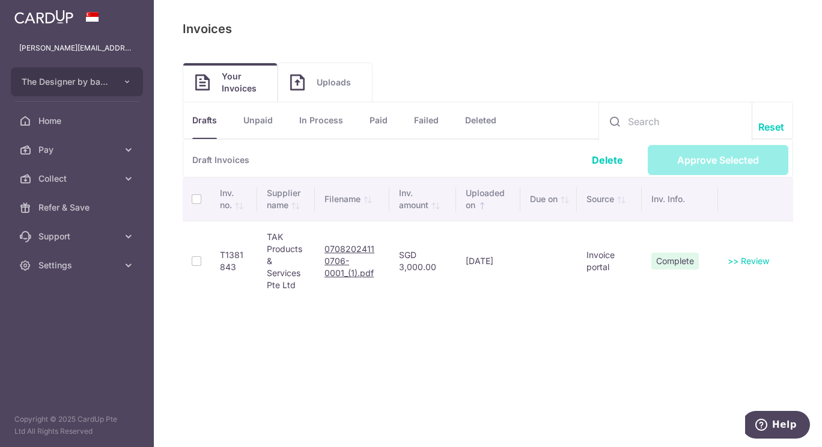
click at [260, 126] on link "Unpaid" at bounding box center [257, 120] width 29 height 36
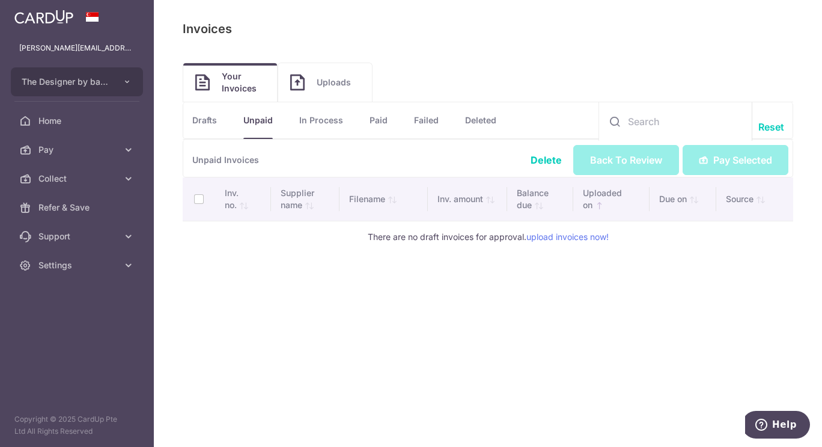
click at [316, 120] on link "In Process" at bounding box center [321, 120] width 44 height 36
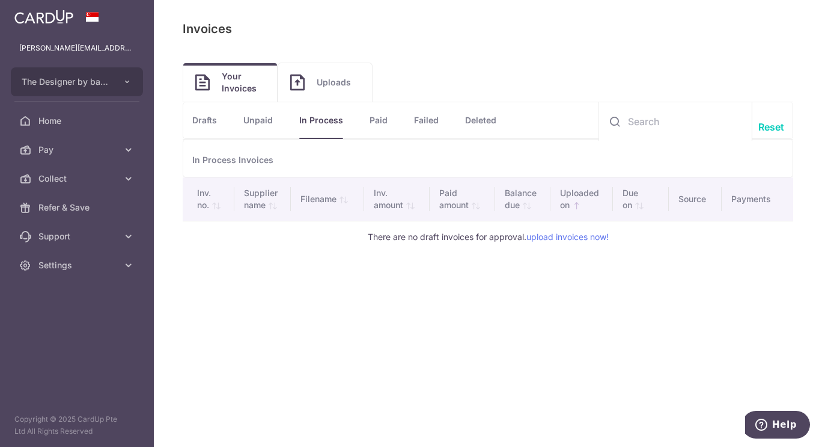
click at [374, 117] on link "Paid" at bounding box center [379, 120] width 18 height 36
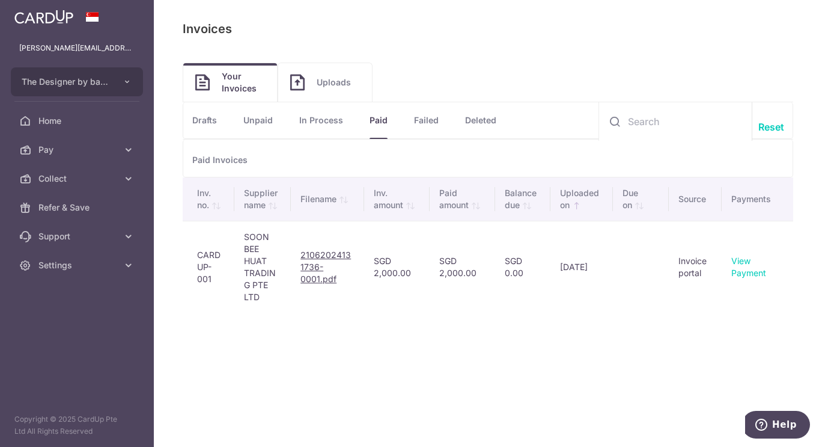
click at [424, 120] on link "Failed" at bounding box center [426, 120] width 25 height 36
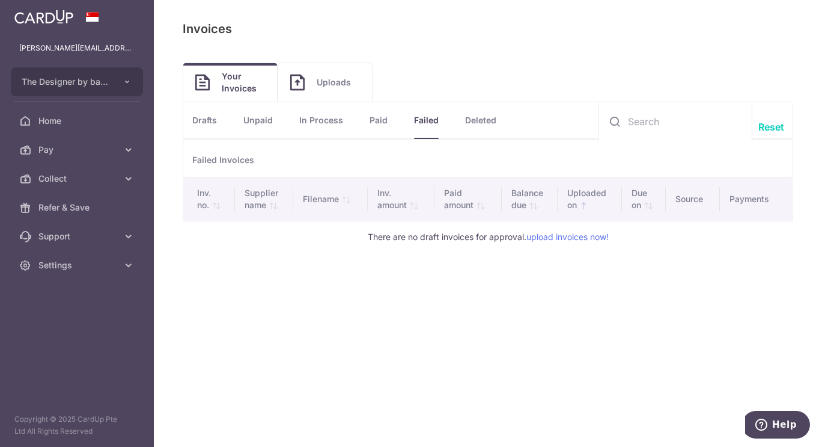
click at [486, 118] on link "Deleted" at bounding box center [480, 120] width 31 height 36
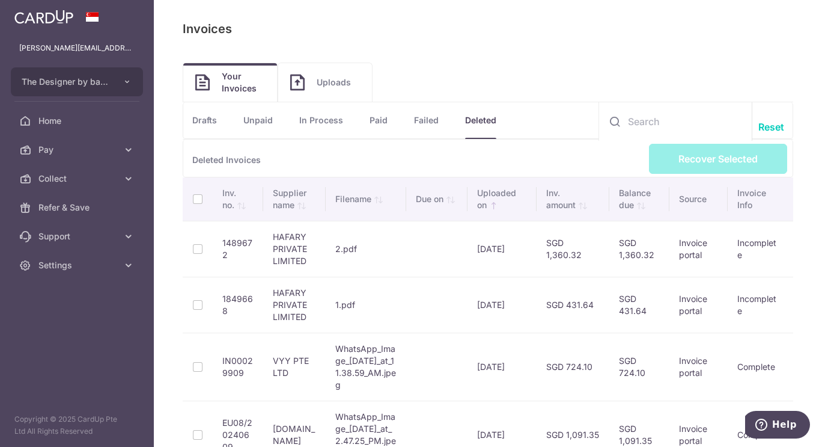
click at [320, 84] on span "Uploads" at bounding box center [338, 82] width 43 height 12
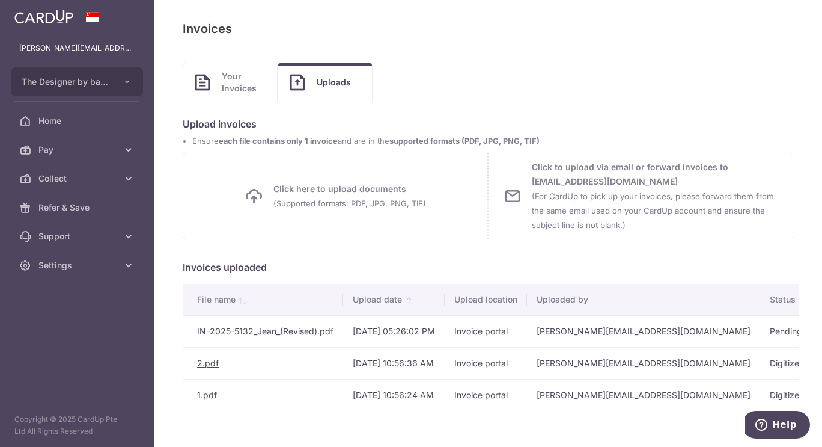
scroll to position [20, 0]
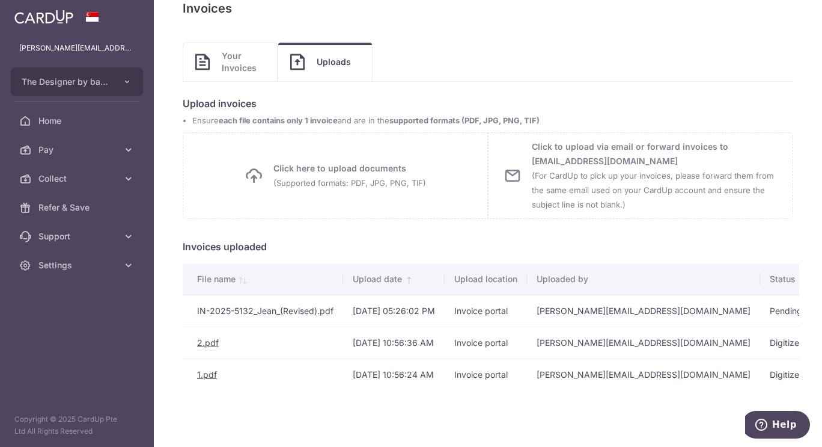
click at [246, 65] on span "Your Invoices" at bounding box center [243, 62] width 43 height 24
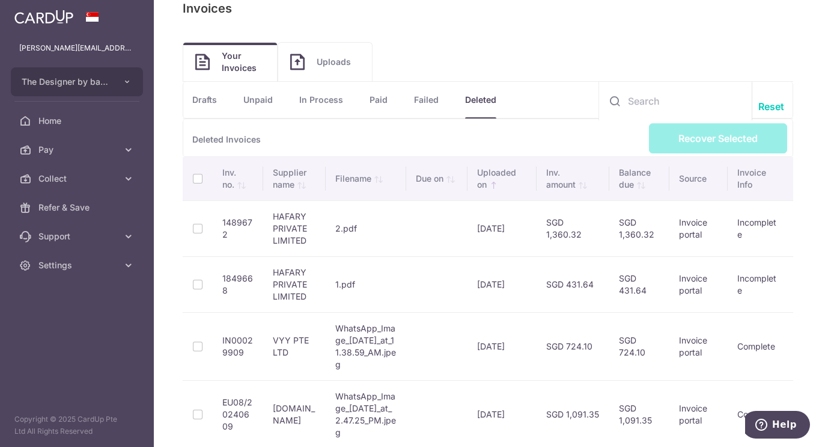
click at [380, 106] on link "Paid" at bounding box center [379, 100] width 18 height 36
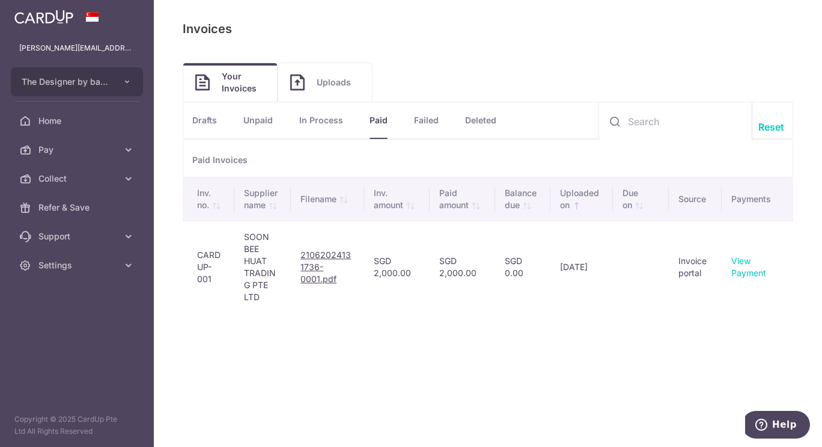
scroll to position [0, 0]
click at [212, 121] on link "Drafts" at bounding box center [204, 120] width 25 height 36
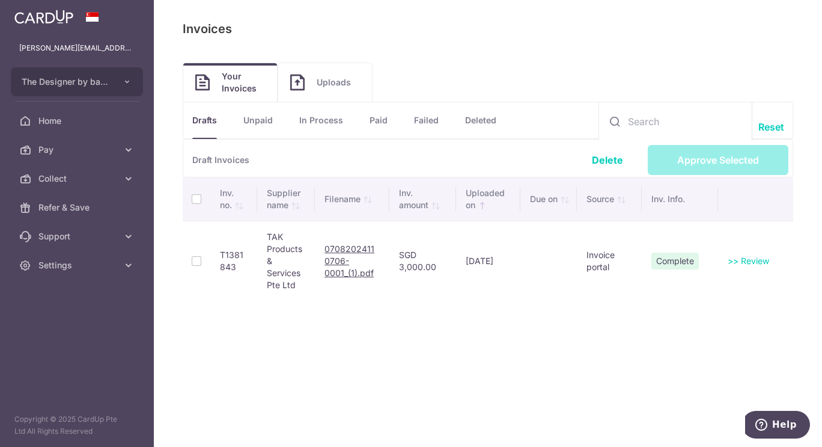
click at [122, 153] on link "Pay" at bounding box center [77, 149] width 154 height 29
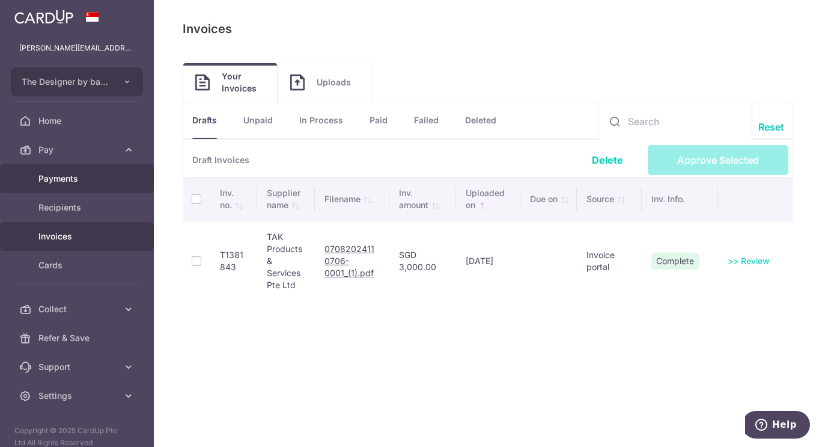
click at [105, 183] on span "Payments" at bounding box center [77, 178] width 79 height 12
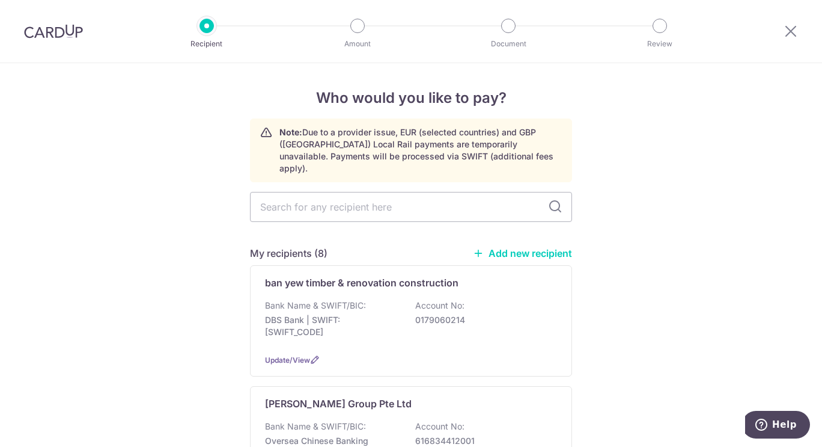
click at [383, 192] on input "text" at bounding box center [411, 207] width 322 height 30
type input "malford"
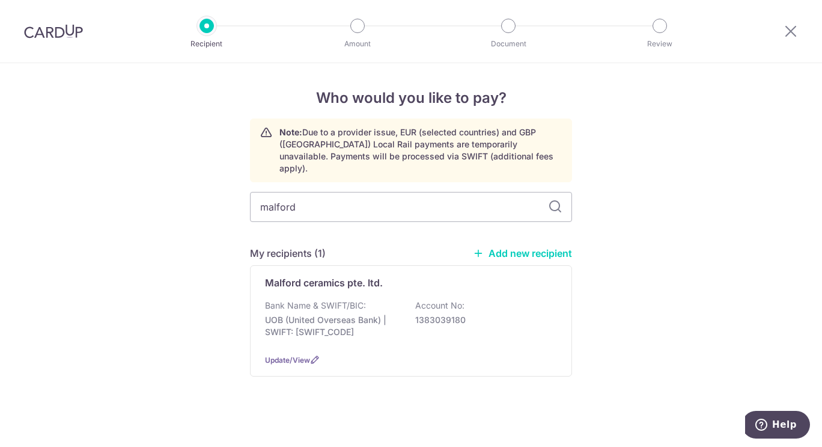
click at [383, 246] on div "My recipients (1) Add new recipient" at bounding box center [411, 253] width 322 height 14
click at [364, 284] on div "Malford ceramics pte. ltd. Bank Name & SWIFT/BIC: UOB (United Overseas Bank) | …" at bounding box center [411, 320] width 322 height 111
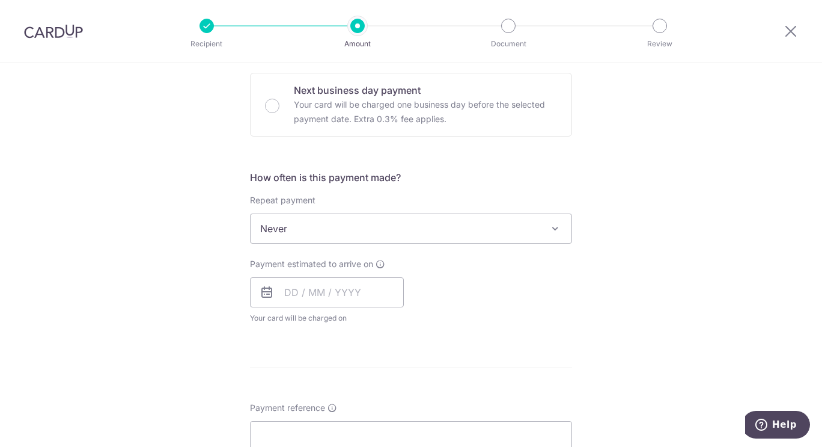
scroll to position [300, 0]
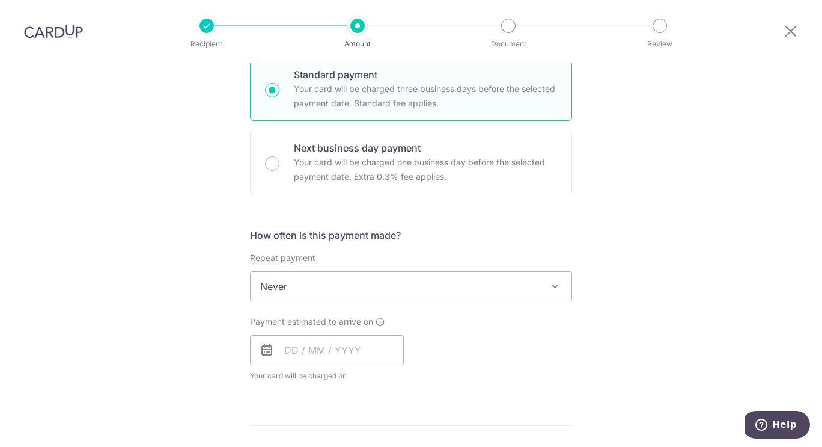
click at [556, 296] on span "Never" at bounding box center [411, 286] width 321 height 29
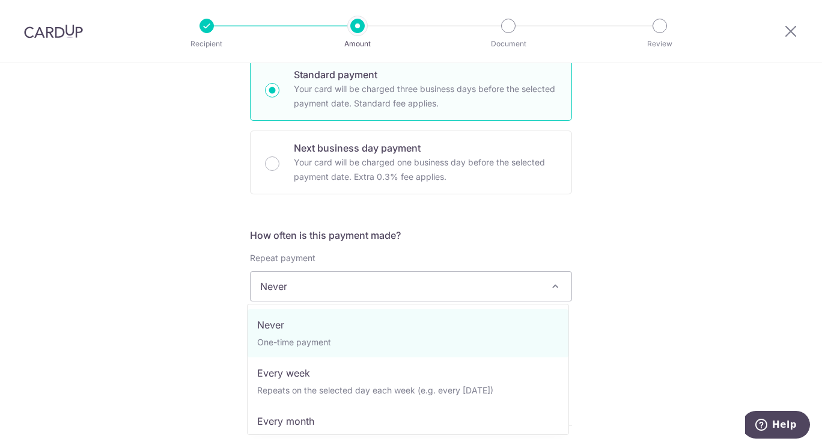
click at [647, 294] on div "Tell us more about your payment Enter payment amount SGD GST (optional) SGD Sel…" at bounding box center [411, 347] width 822 height 1168
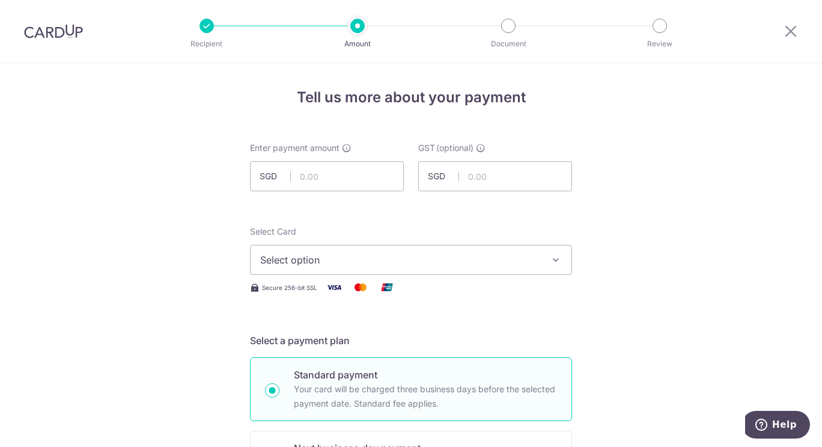
scroll to position [0, 0]
